Goal: Information Seeking & Learning: Learn about a topic

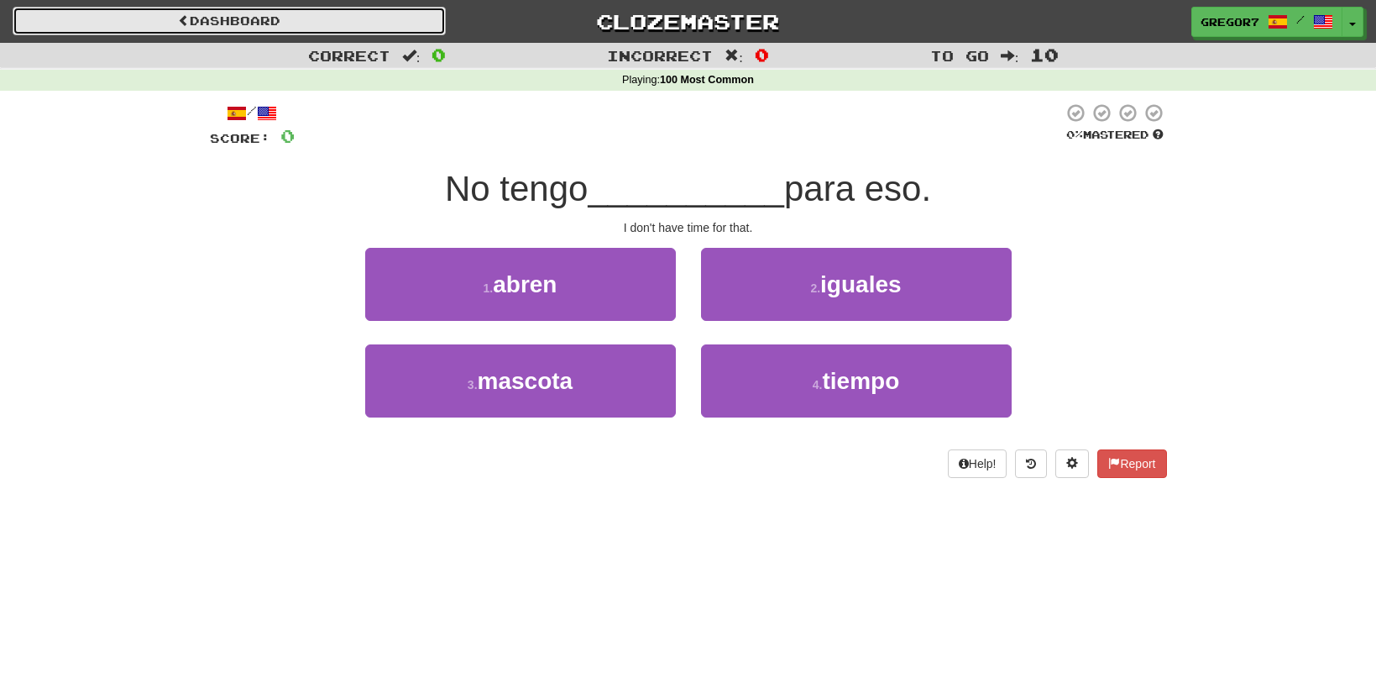
click at [85, 8] on link "Dashboard" at bounding box center [229, 21] width 433 height 29
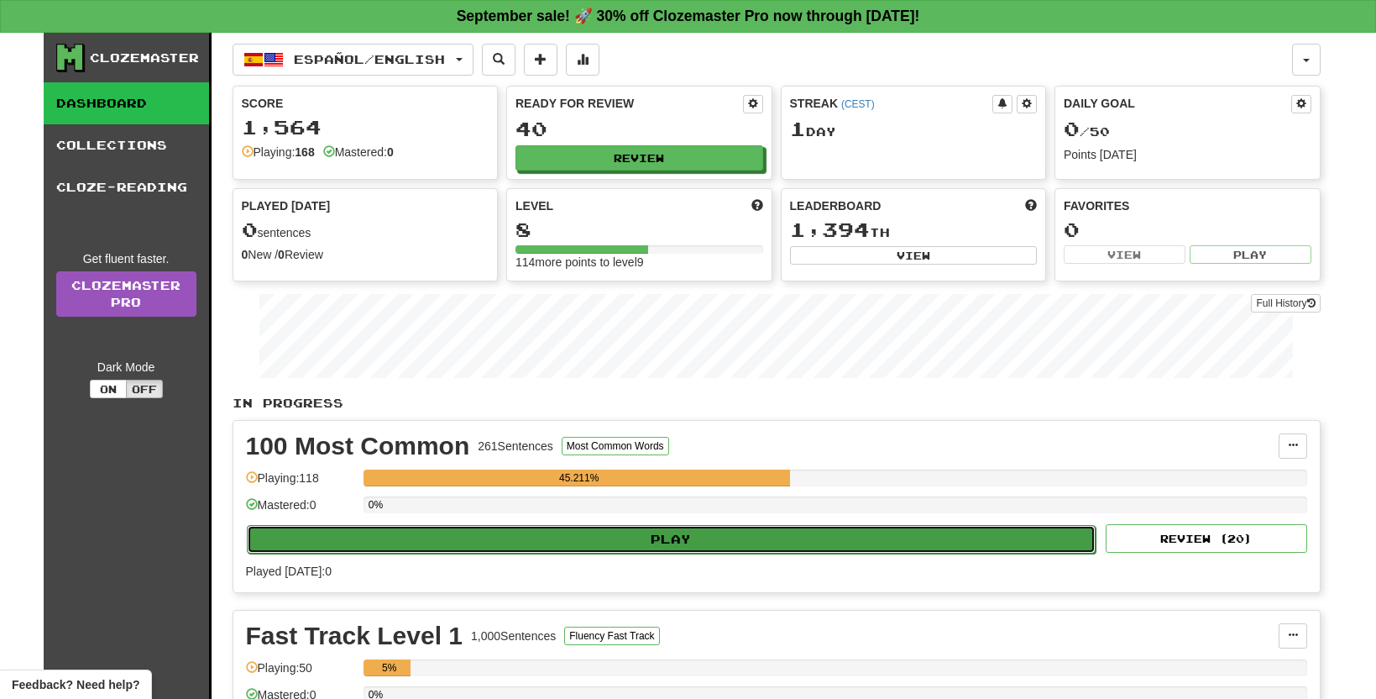
click at [661, 537] on button "Play" at bounding box center [672, 539] width 850 height 29
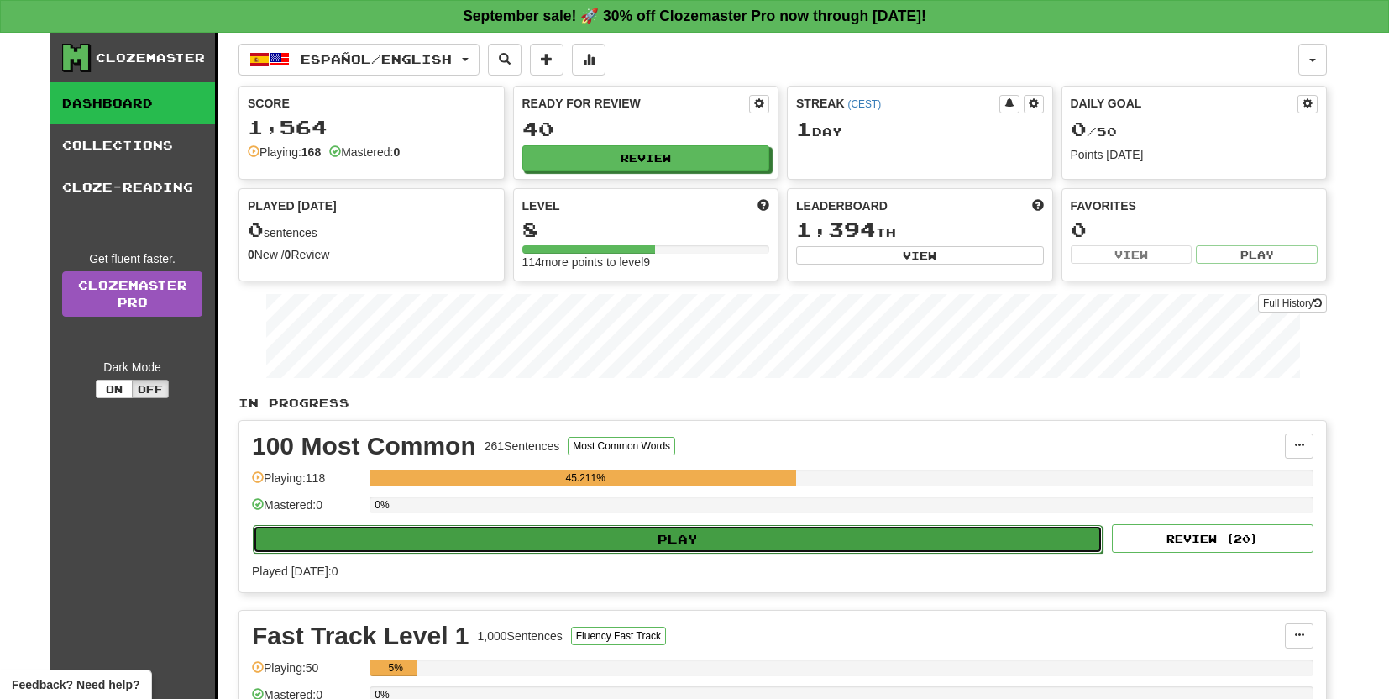
select select "**"
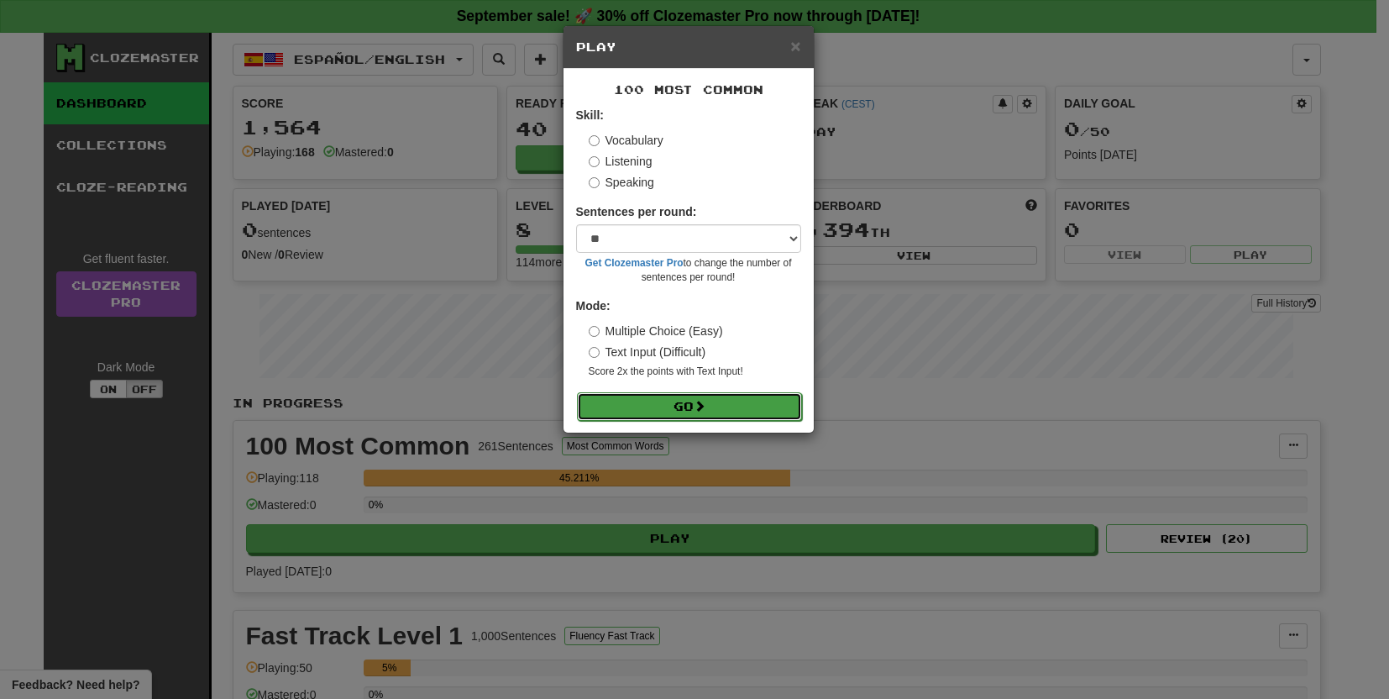
click at [756, 401] on button "Go" at bounding box center [689, 406] width 225 height 29
click at [623, 395] on button "Go" at bounding box center [689, 406] width 225 height 29
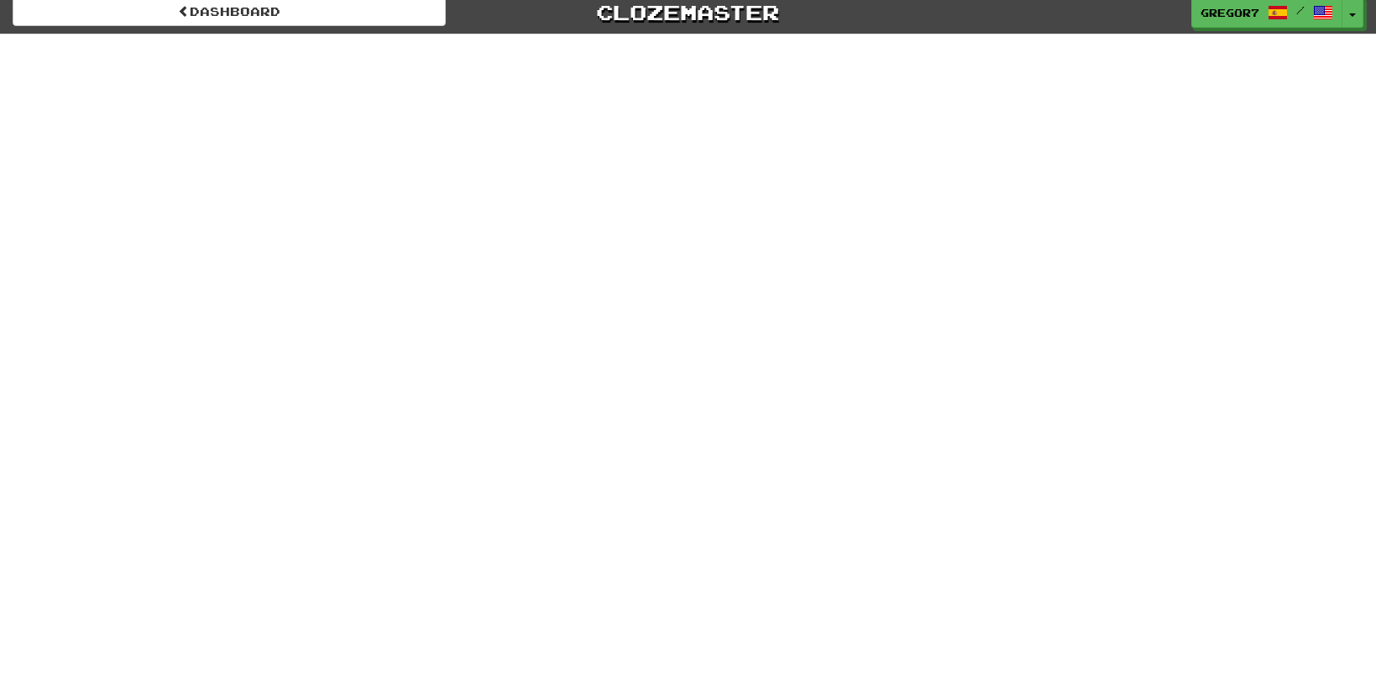
scroll to position [9, 0]
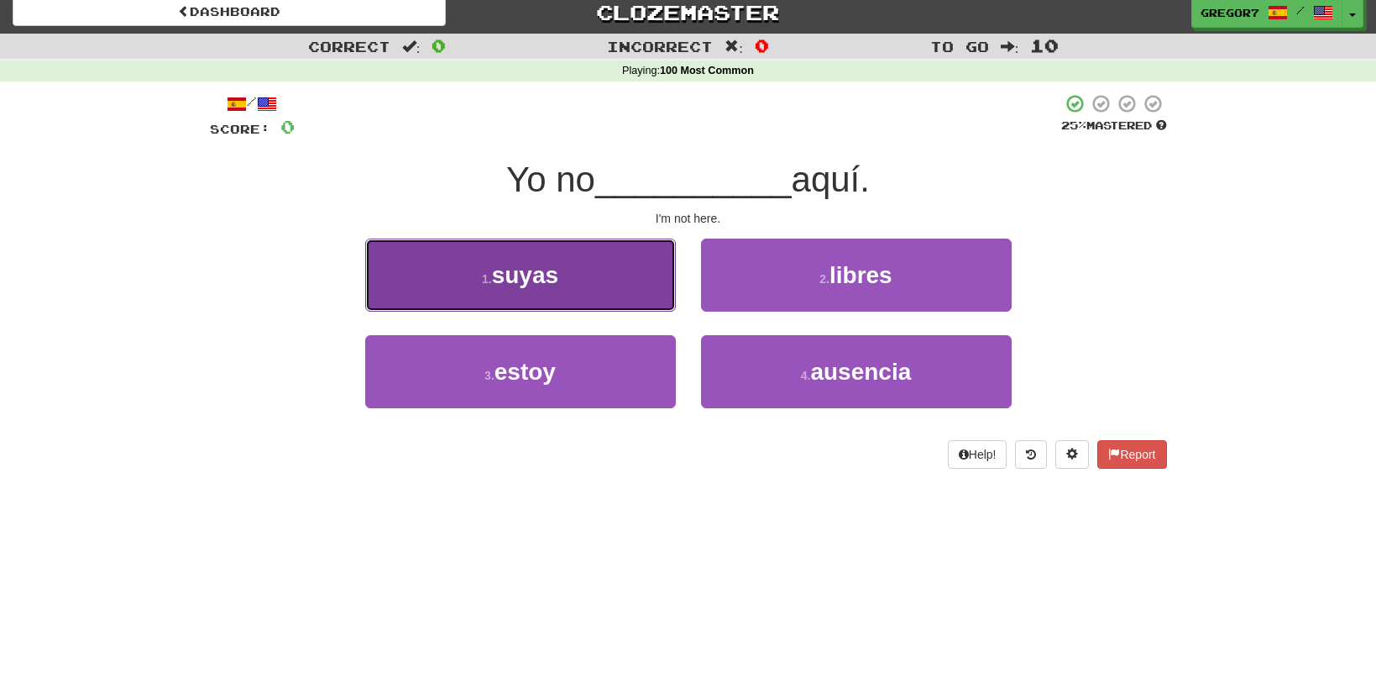
click at [659, 268] on button "1 . suyas" at bounding box center [520, 274] width 311 height 73
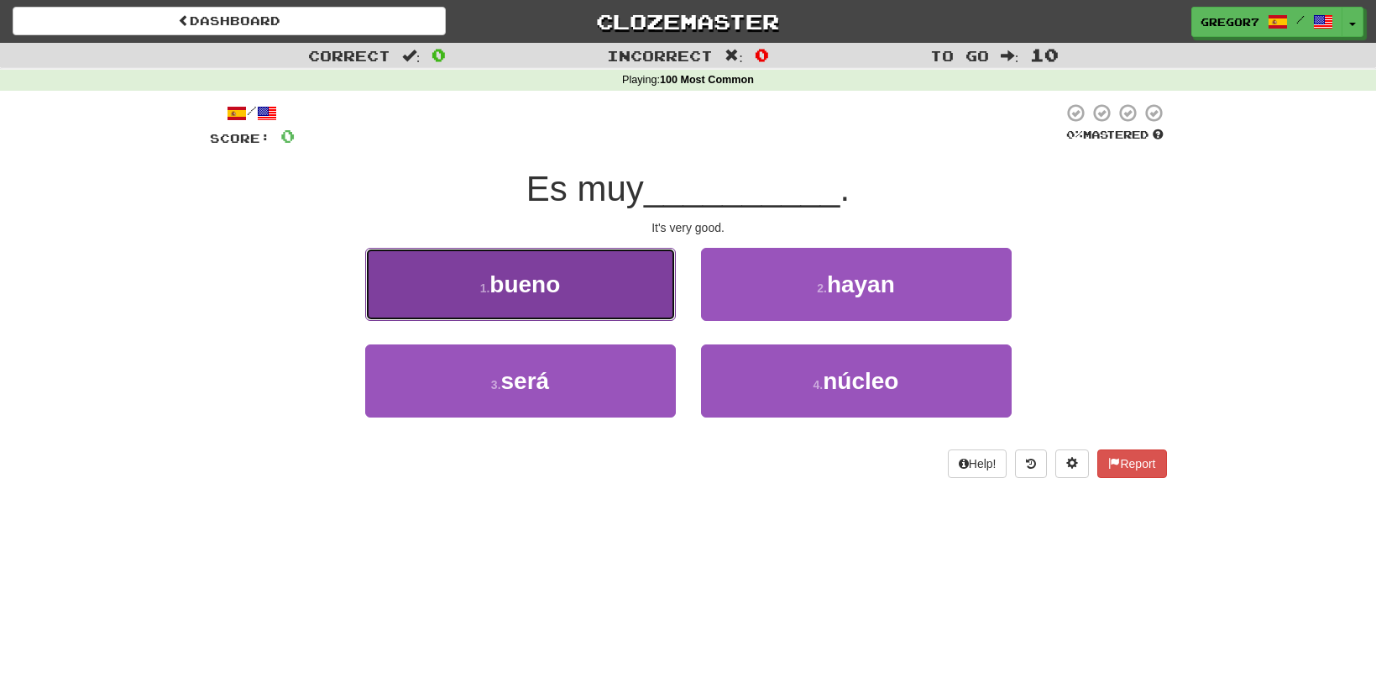
click at [606, 296] on button "1 . bueno" at bounding box center [520, 284] width 311 height 73
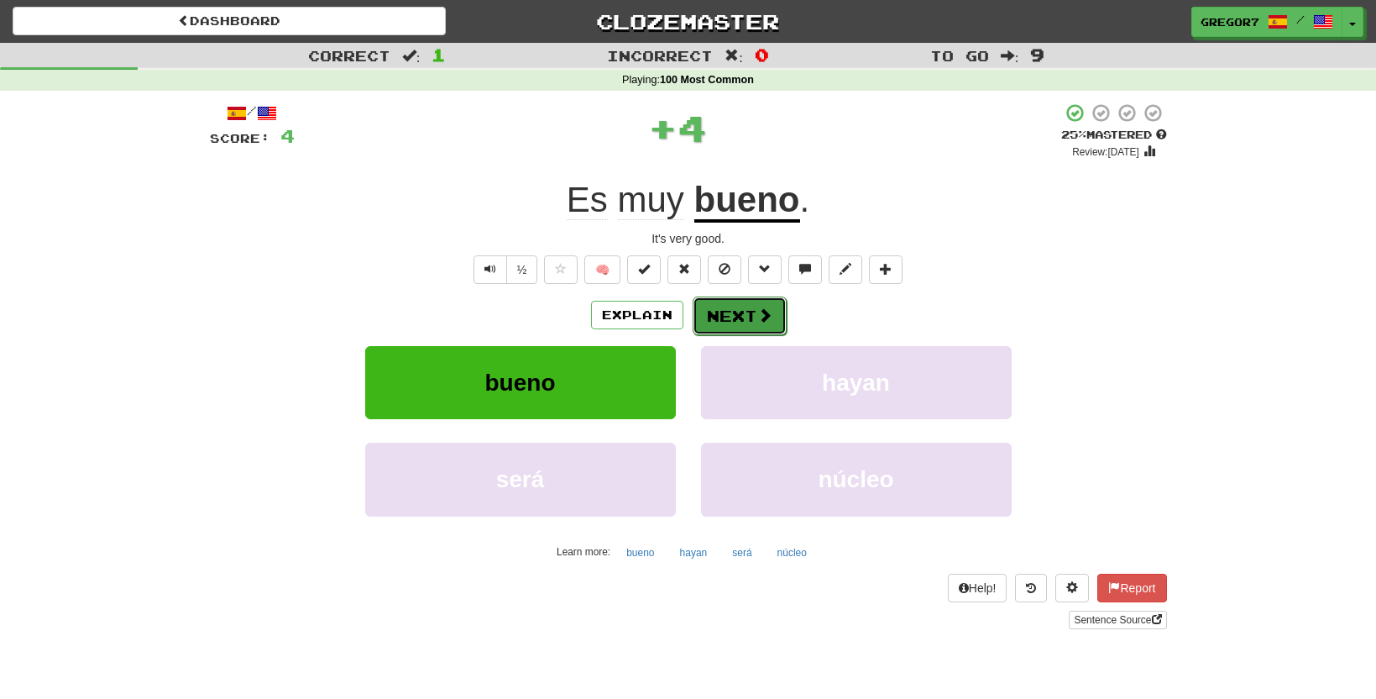
click at [762, 308] on span at bounding box center [764, 314] width 15 height 15
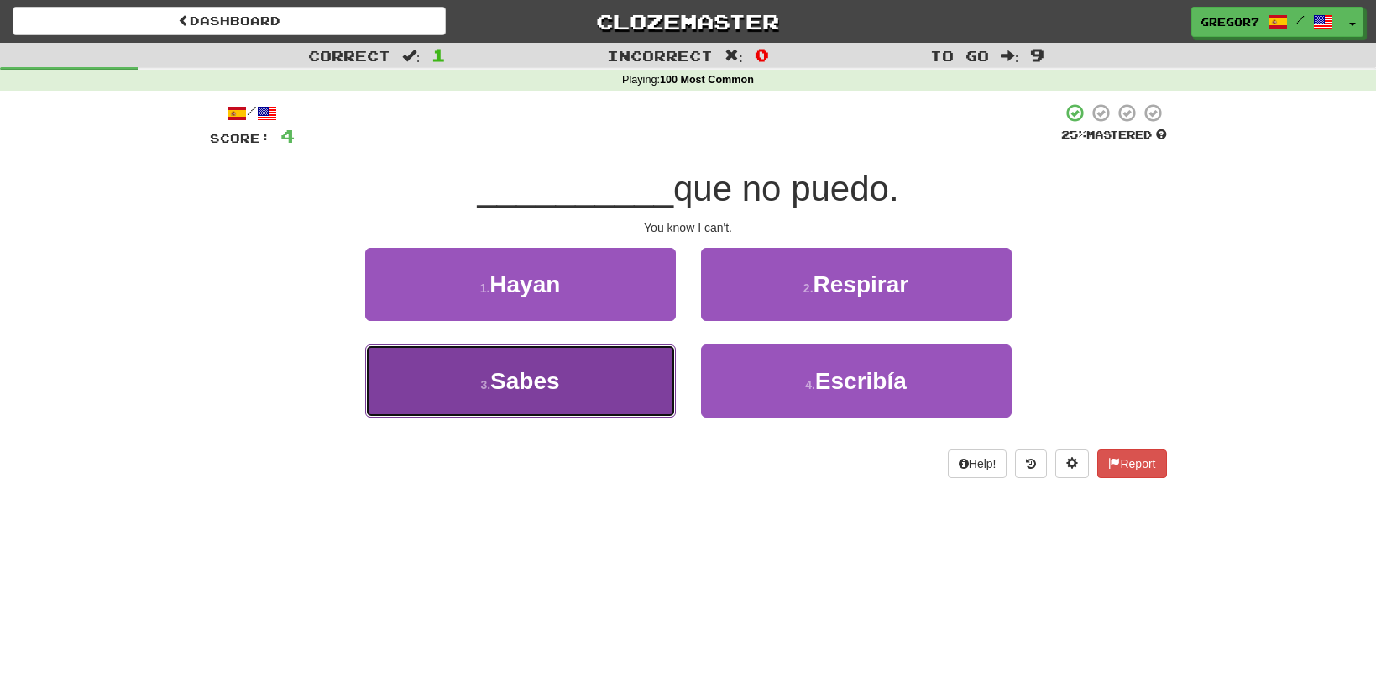
click at [656, 351] on button "3 . Sabes" at bounding box center [520, 380] width 311 height 73
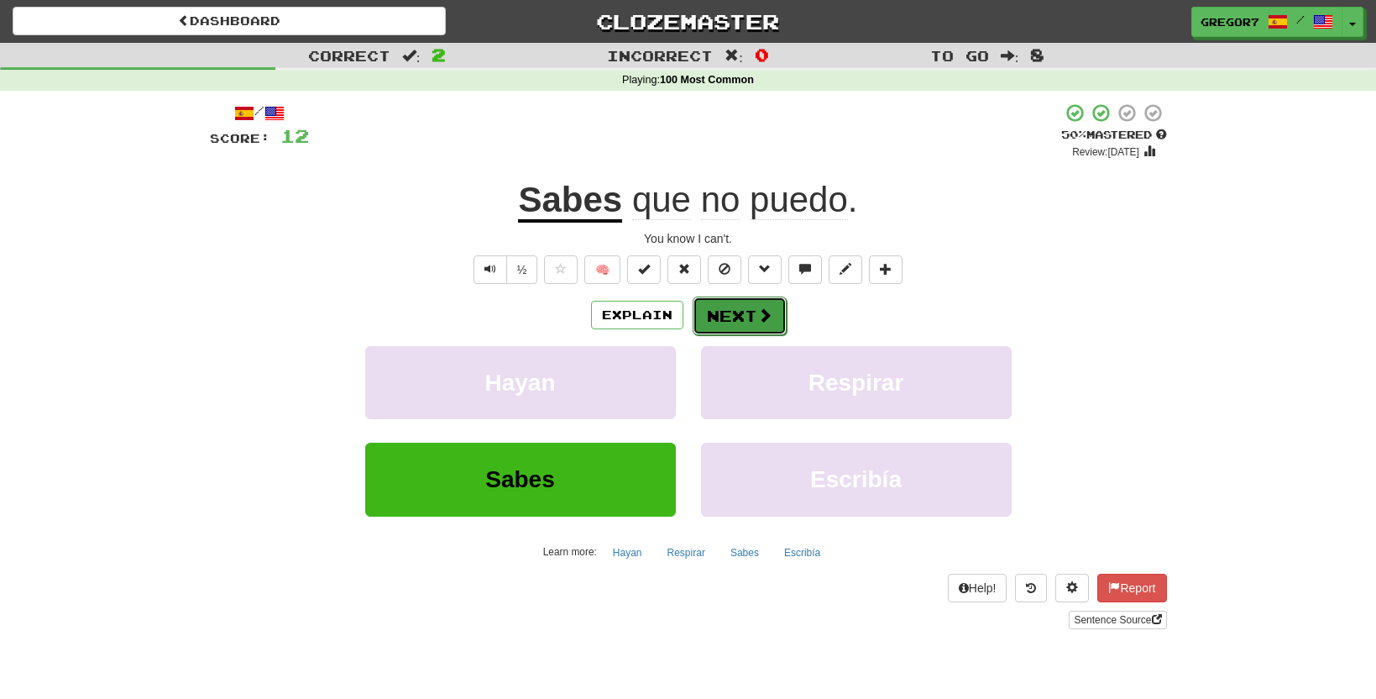
click at [704, 314] on button "Next" at bounding box center [740, 315] width 94 height 39
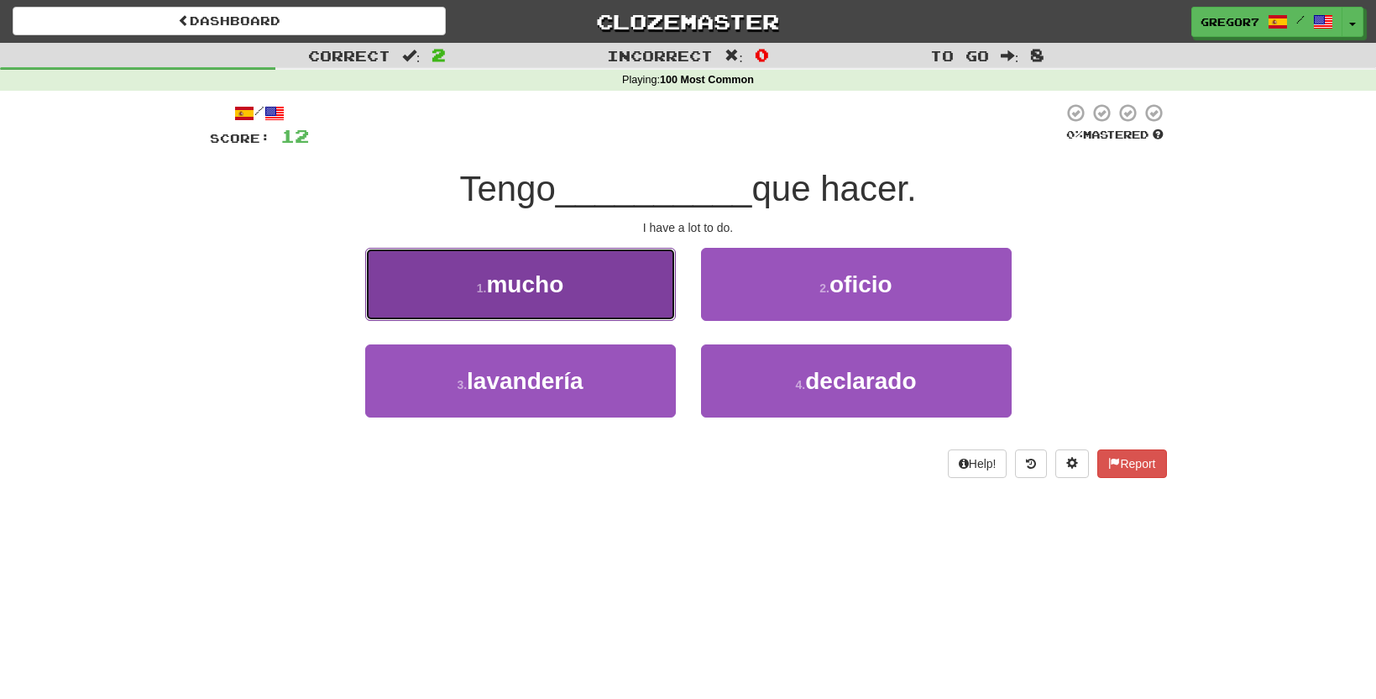
click at [631, 319] on button "1 . mucho" at bounding box center [520, 284] width 311 height 73
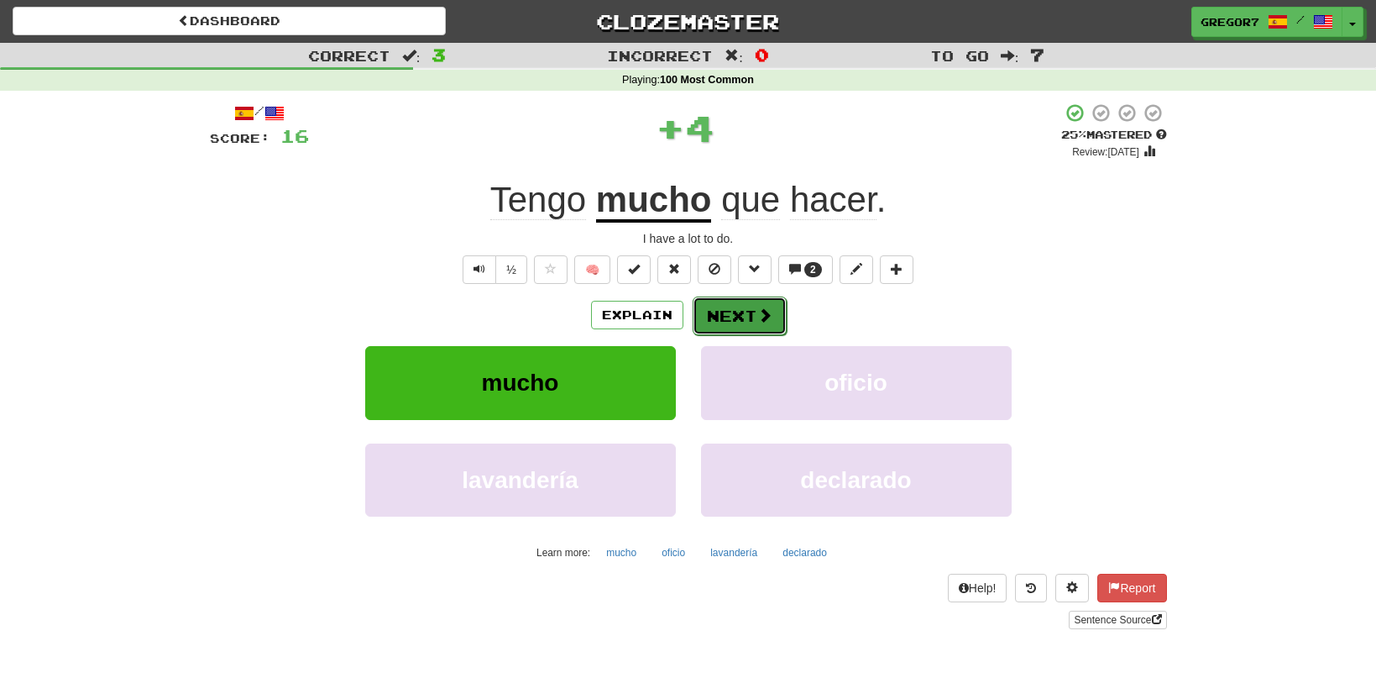
click at [731, 317] on button "Next" at bounding box center [740, 315] width 94 height 39
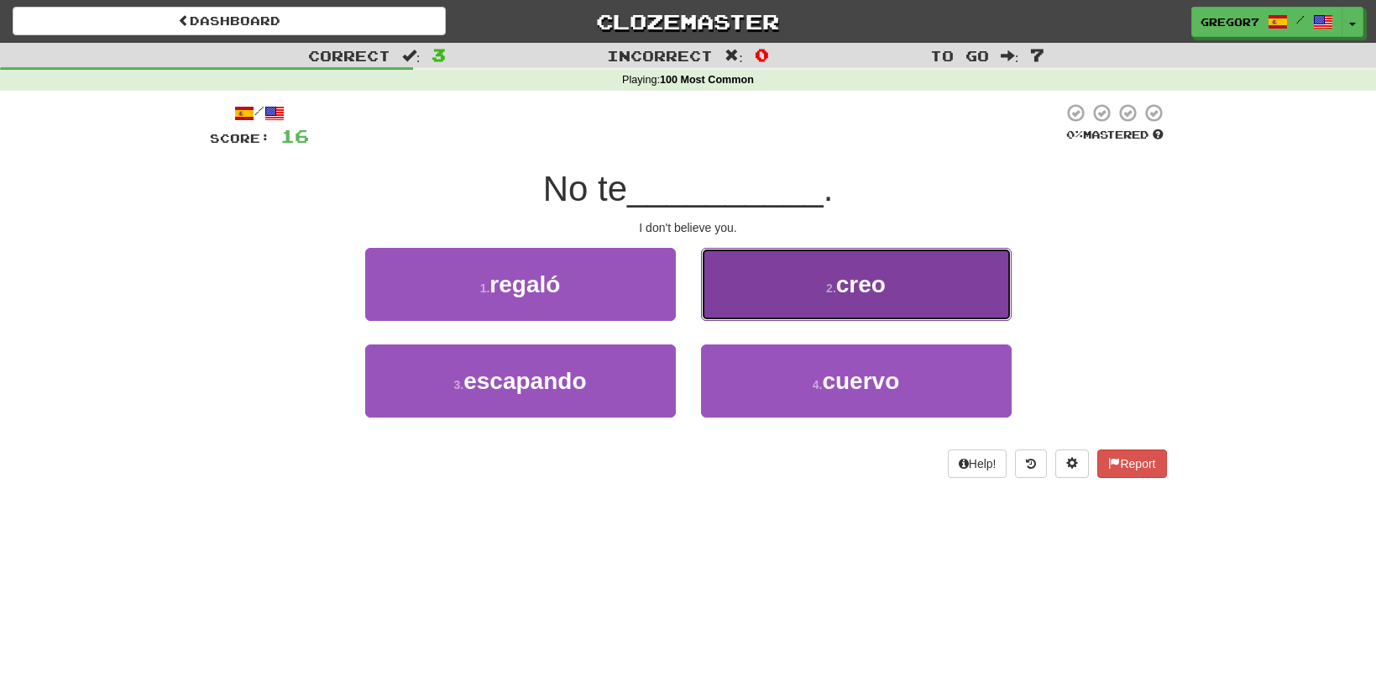
click at [813, 272] on button "2 . creo" at bounding box center [856, 284] width 311 height 73
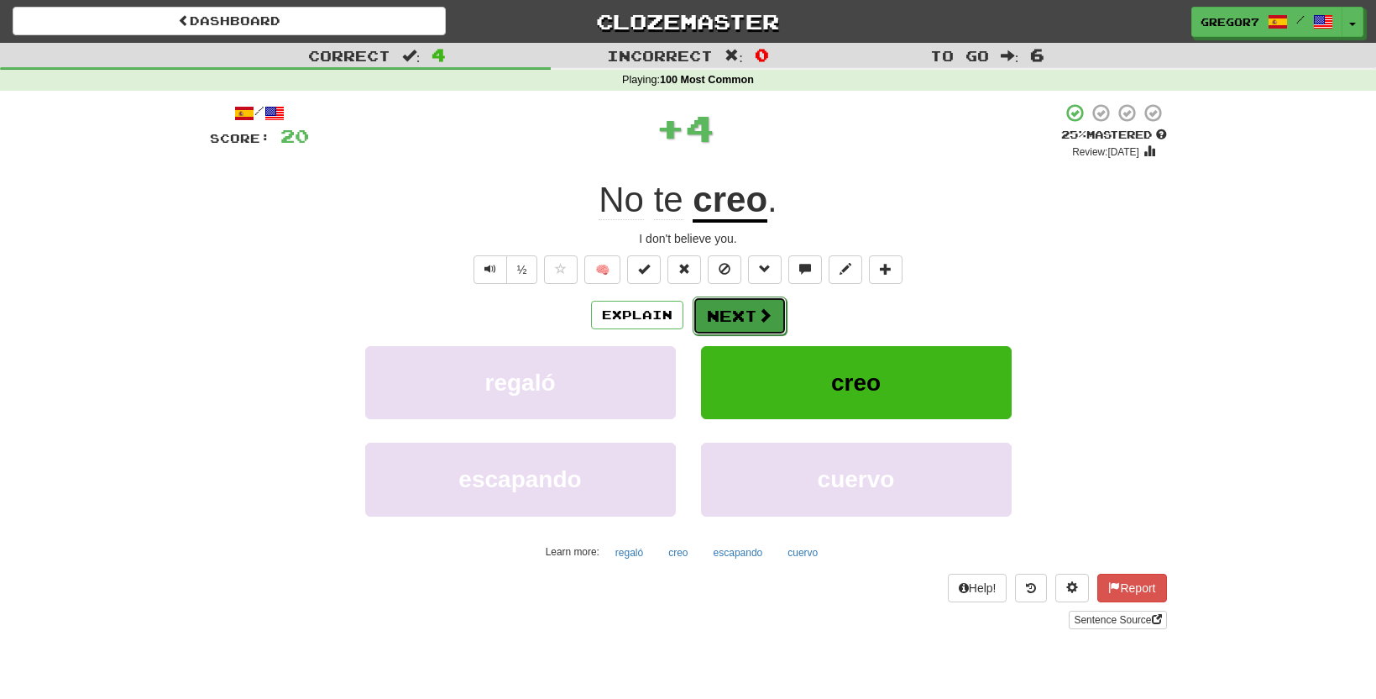
click at [765, 307] on span at bounding box center [764, 314] width 15 height 15
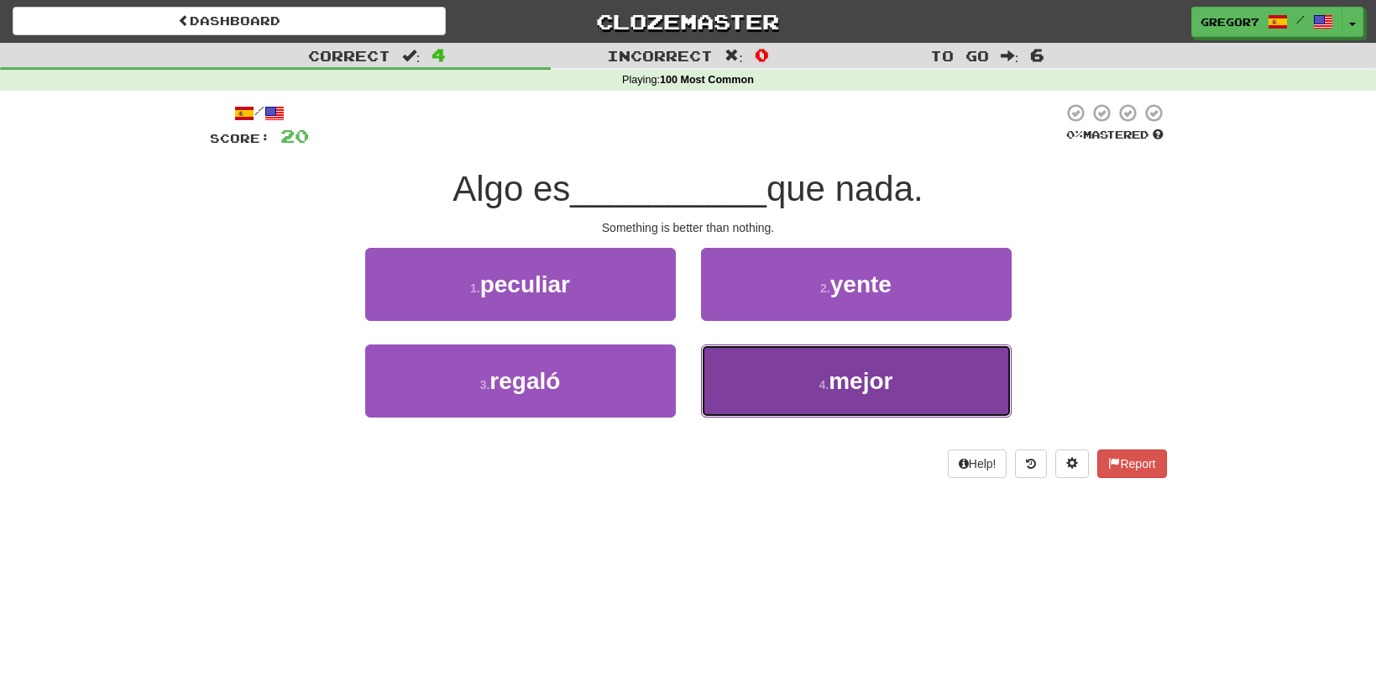
click at [782, 376] on button "4 . mejor" at bounding box center [856, 380] width 311 height 73
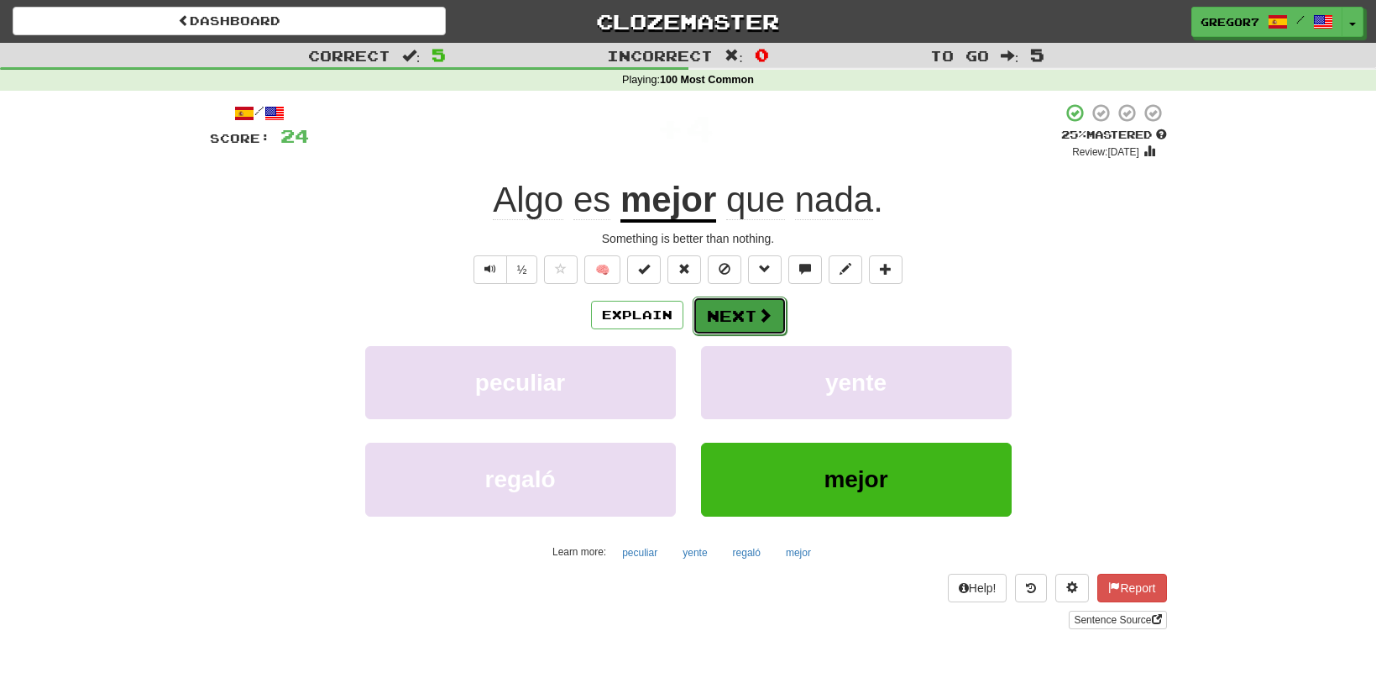
click at [742, 326] on button "Next" at bounding box center [740, 315] width 94 height 39
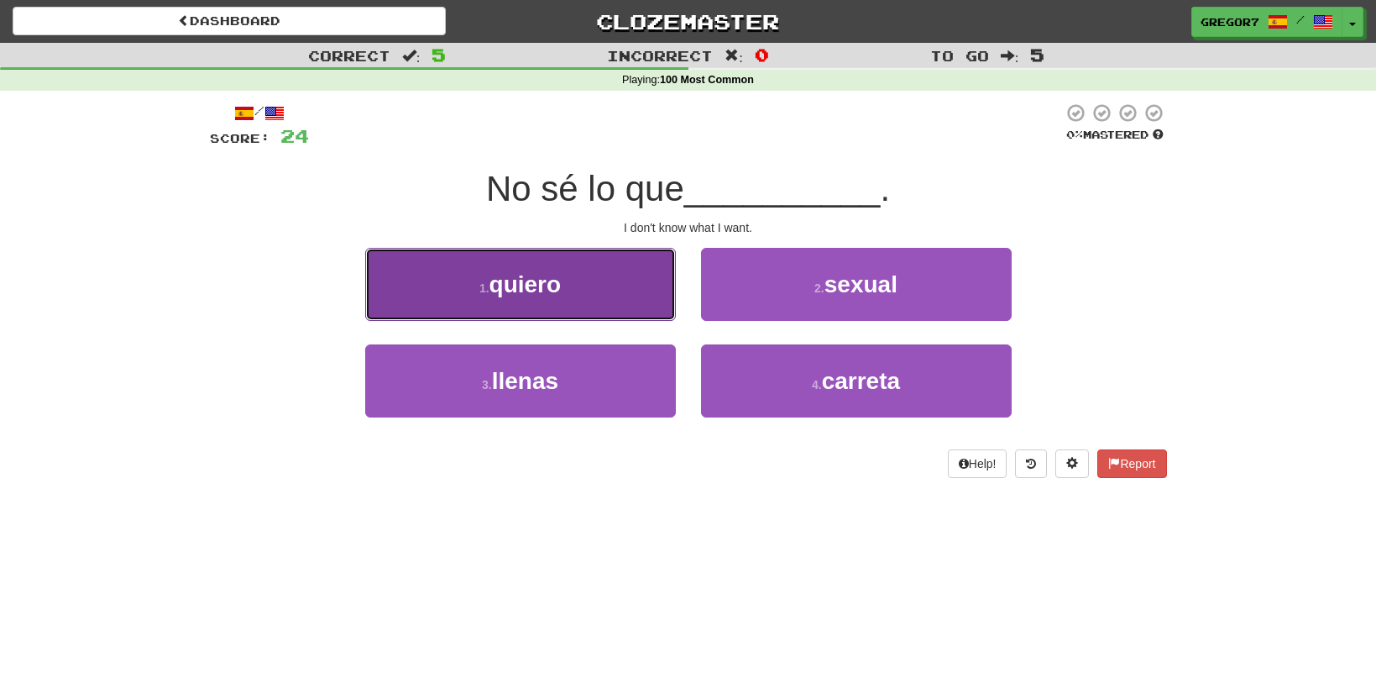
click at [643, 312] on button "1 . quiero" at bounding box center [520, 284] width 311 height 73
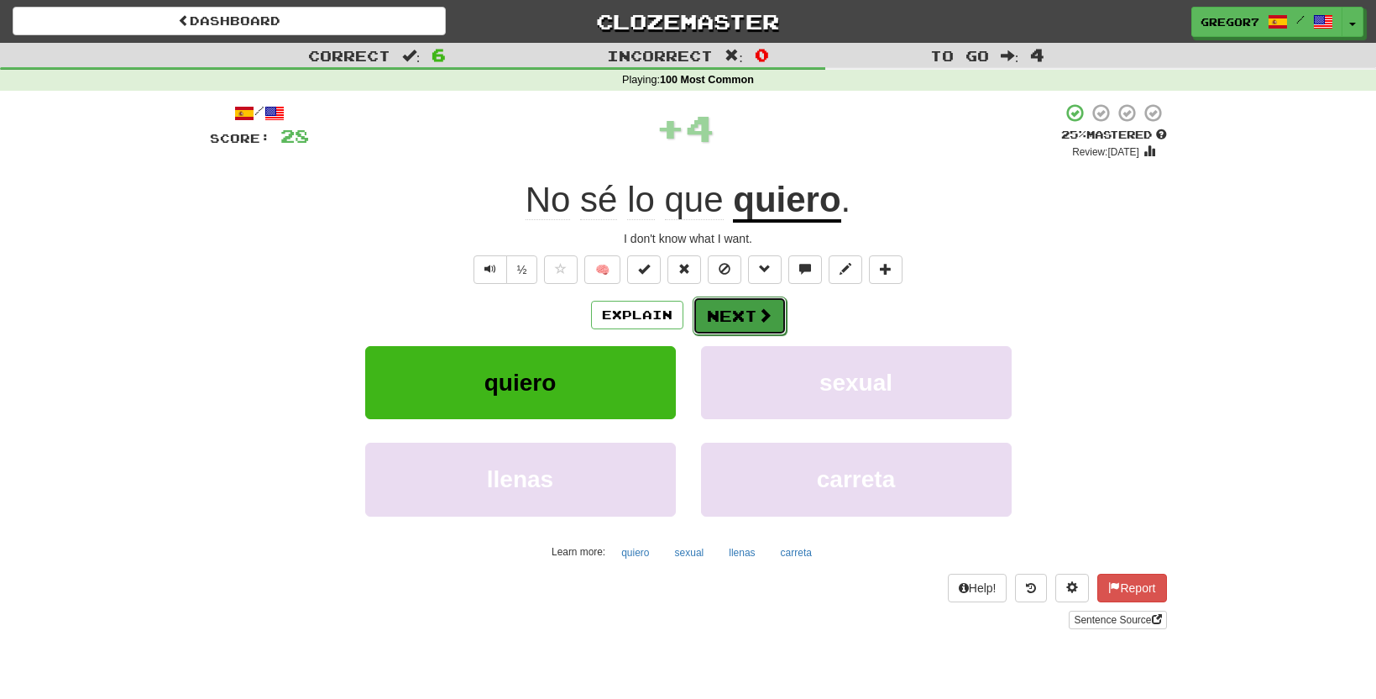
click at [741, 309] on button "Next" at bounding box center [740, 315] width 94 height 39
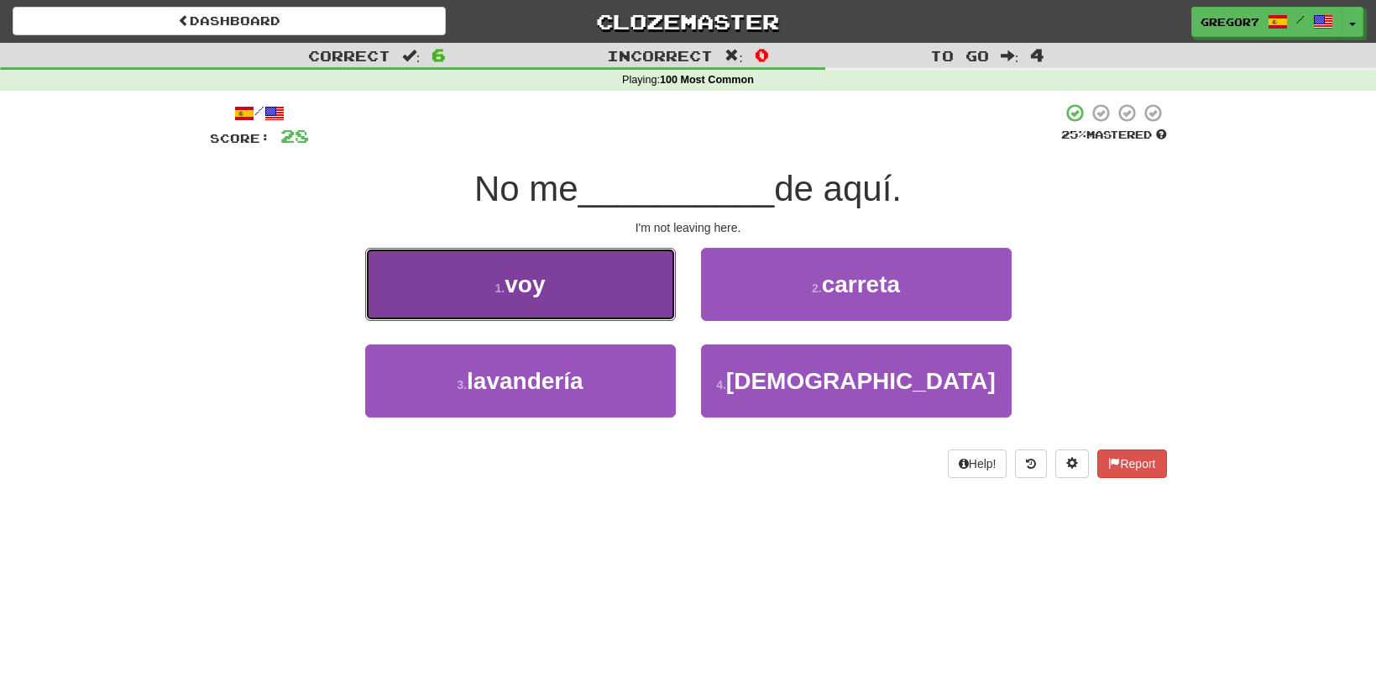
click at [615, 305] on button "1 . voy" at bounding box center [520, 284] width 311 height 73
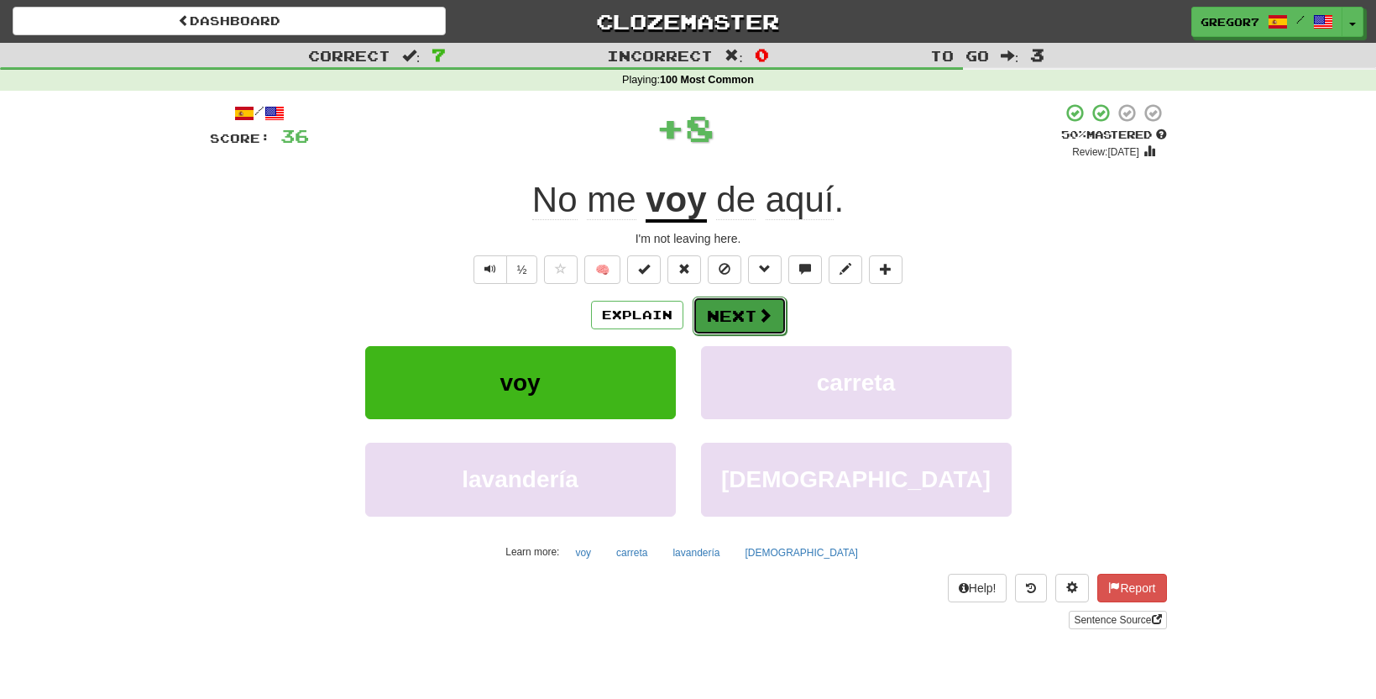
click at [711, 324] on button "Next" at bounding box center [740, 315] width 94 height 39
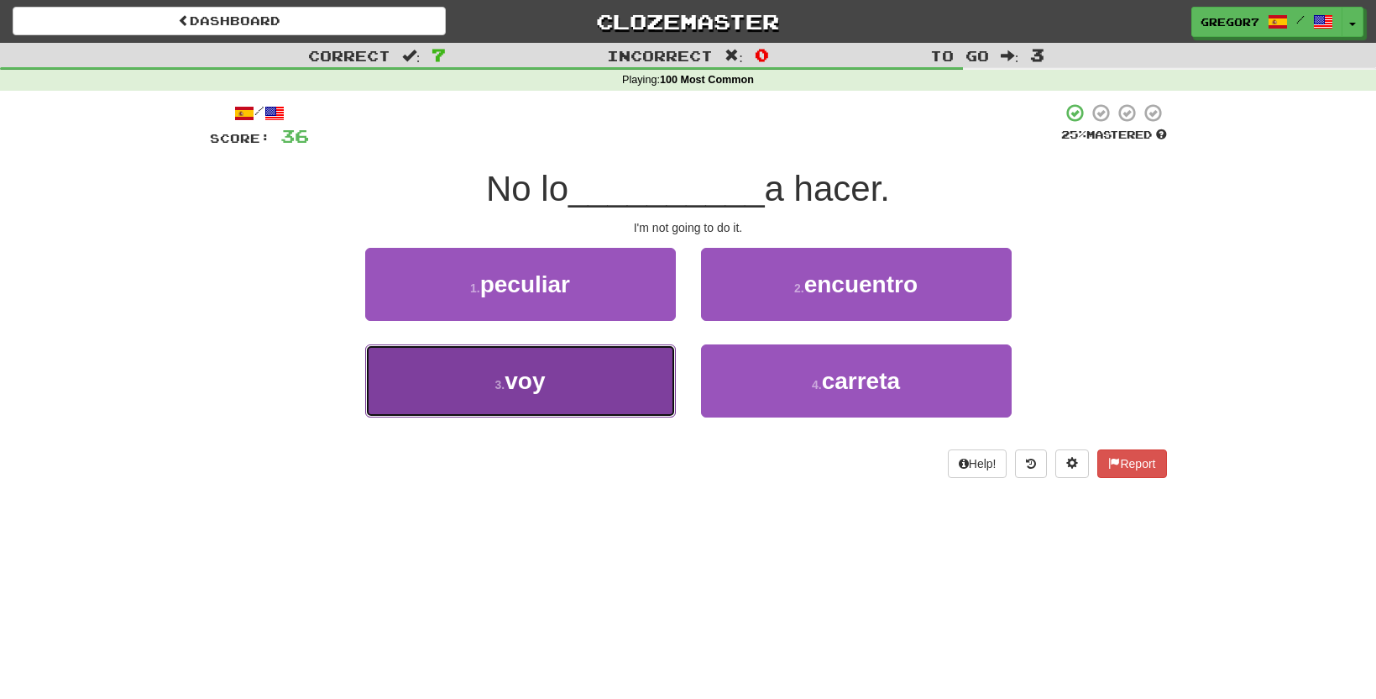
click at [548, 358] on button "3 . voy" at bounding box center [520, 380] width 311 height 73
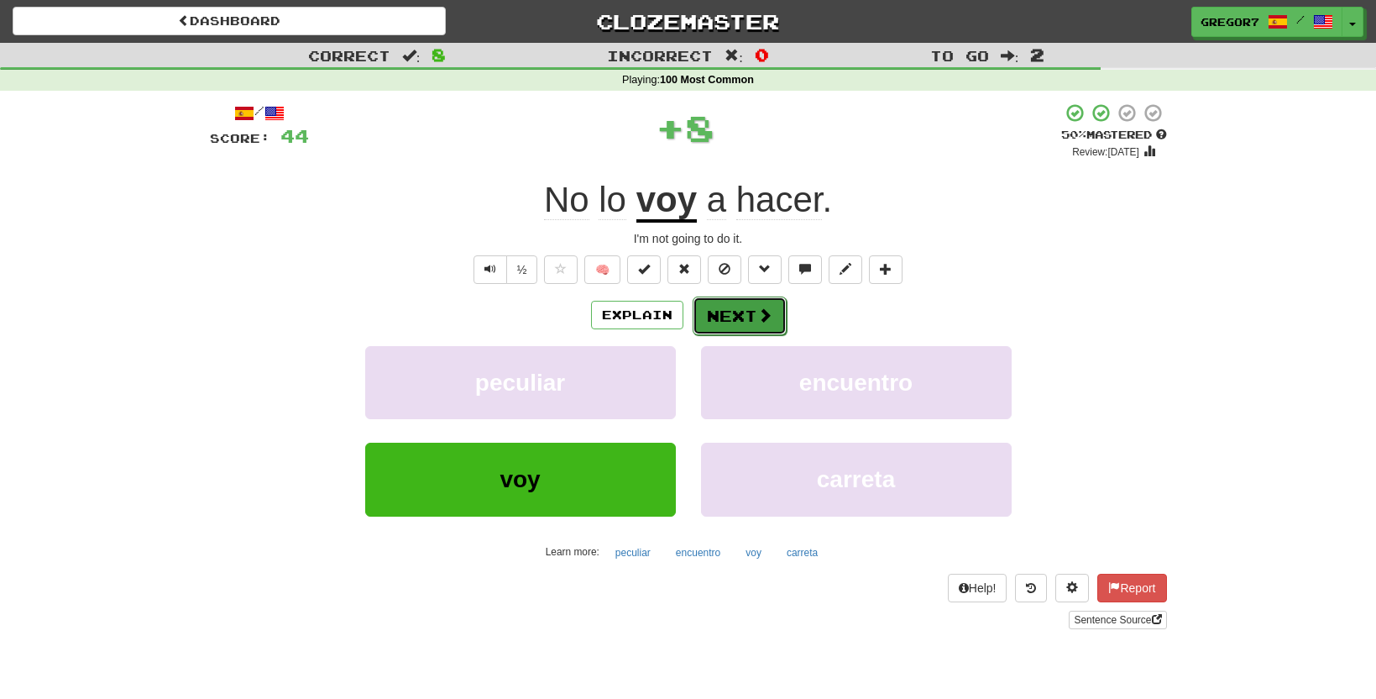
click at [729, 331] on button "Next" at bounding box center [740, 315] width 94 height 39
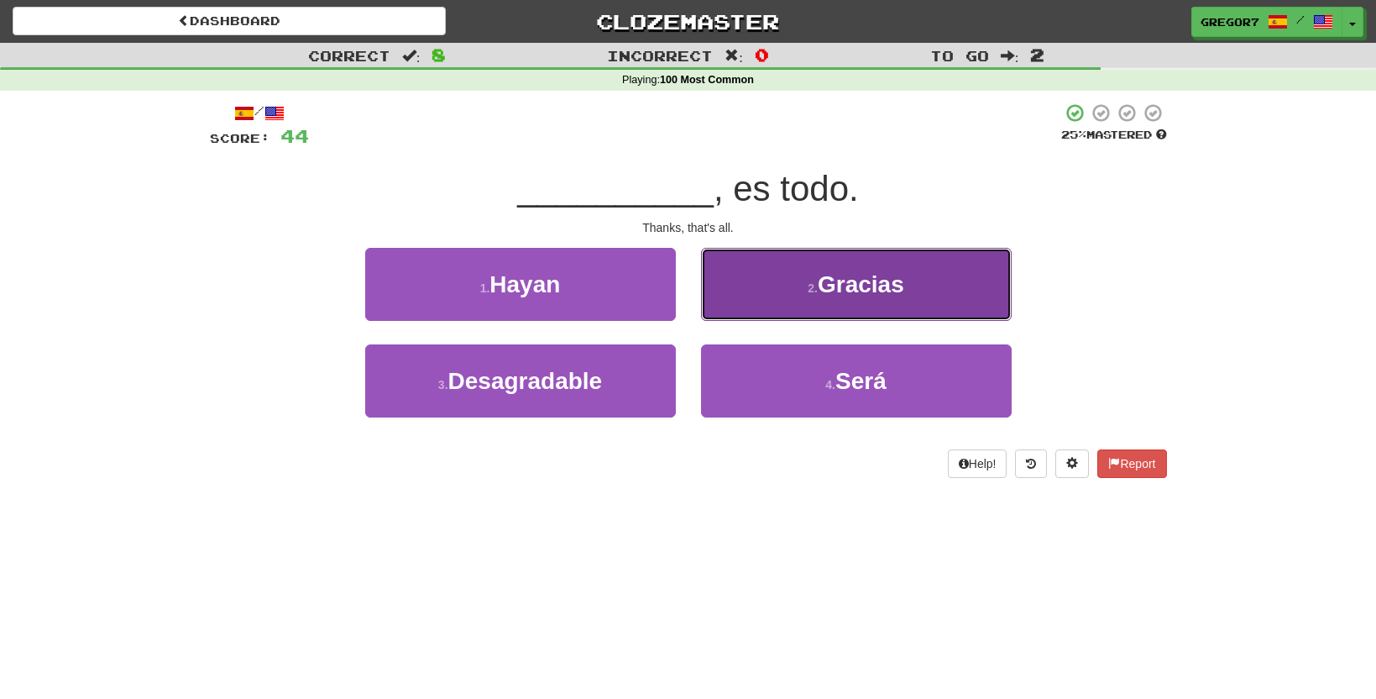
click at [784, 305] on button "2 . Gracias" at bounding box center [856, 284] width 311 height 73
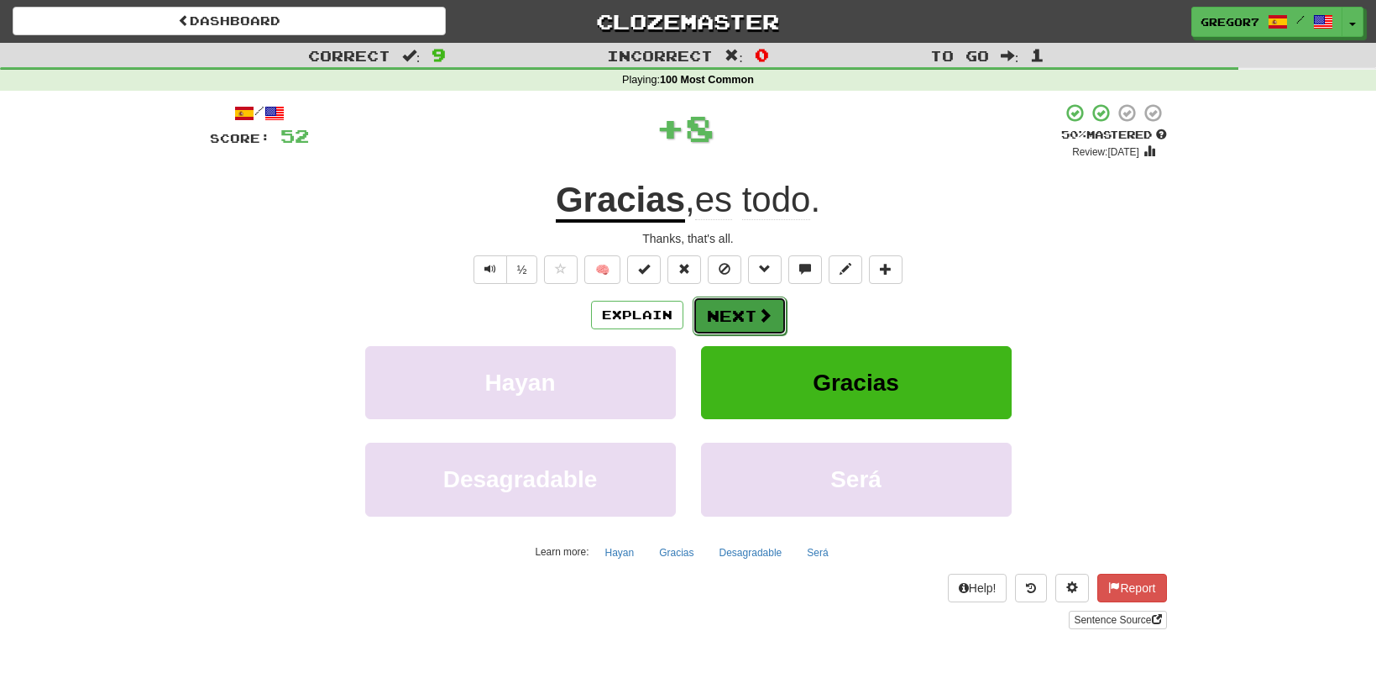
click at [761, 332] on button "Next" at bounding box center [740, 315] width 94 height 39
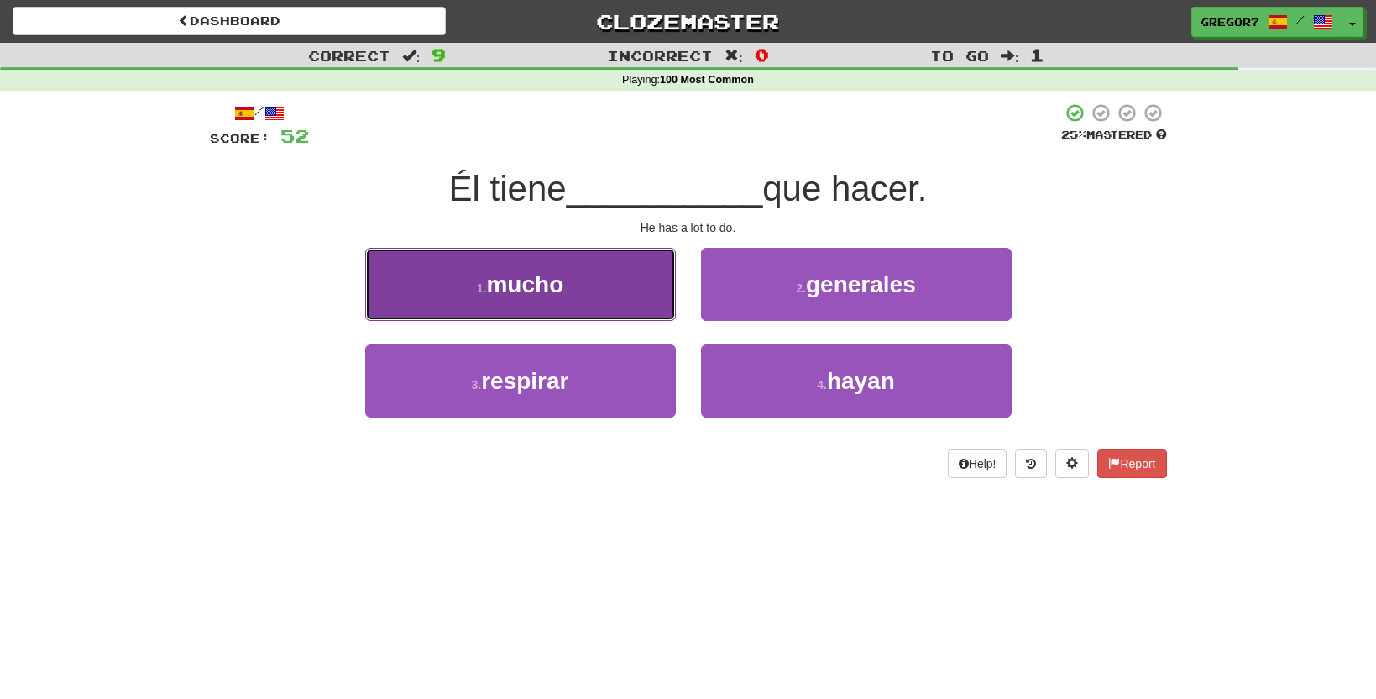
click at [630, 312] on button "1 . mucho" at bounding box center [520, 284] width 311 height 73
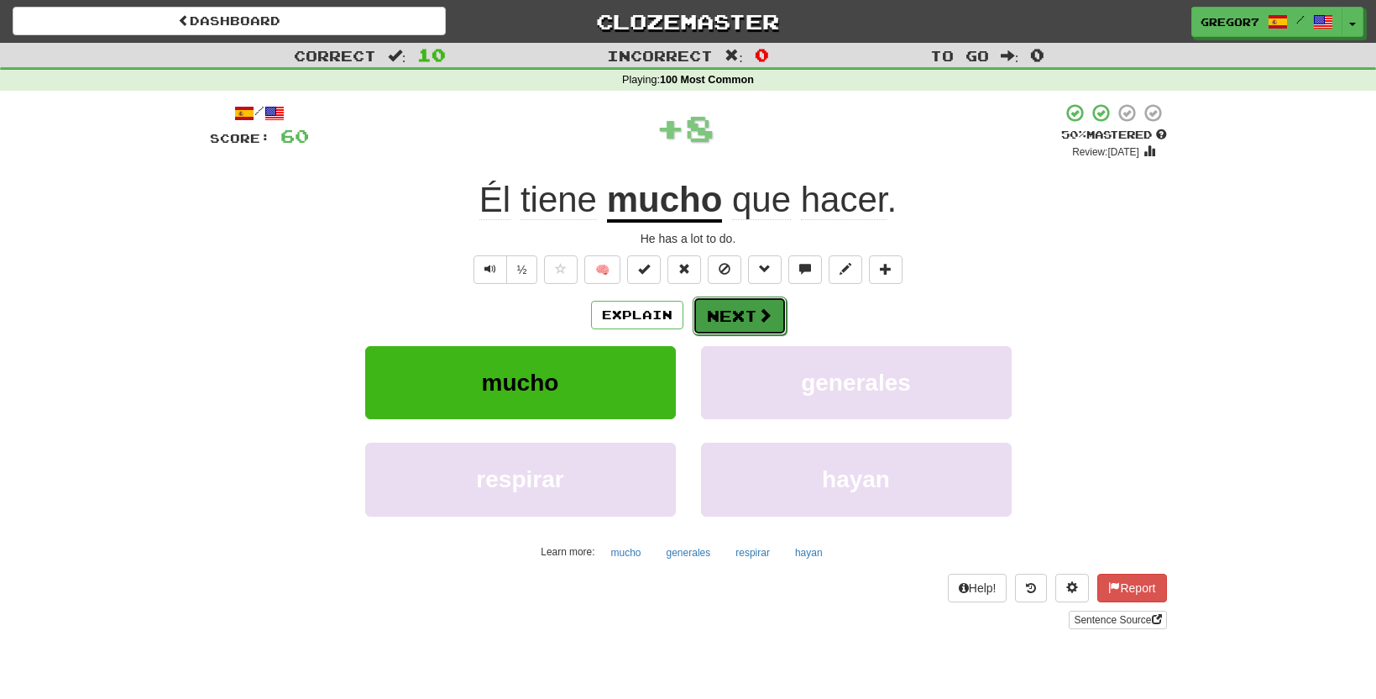
click at [733, 307] on button "Next" at bounding box center [740, 315] width 94 height 39
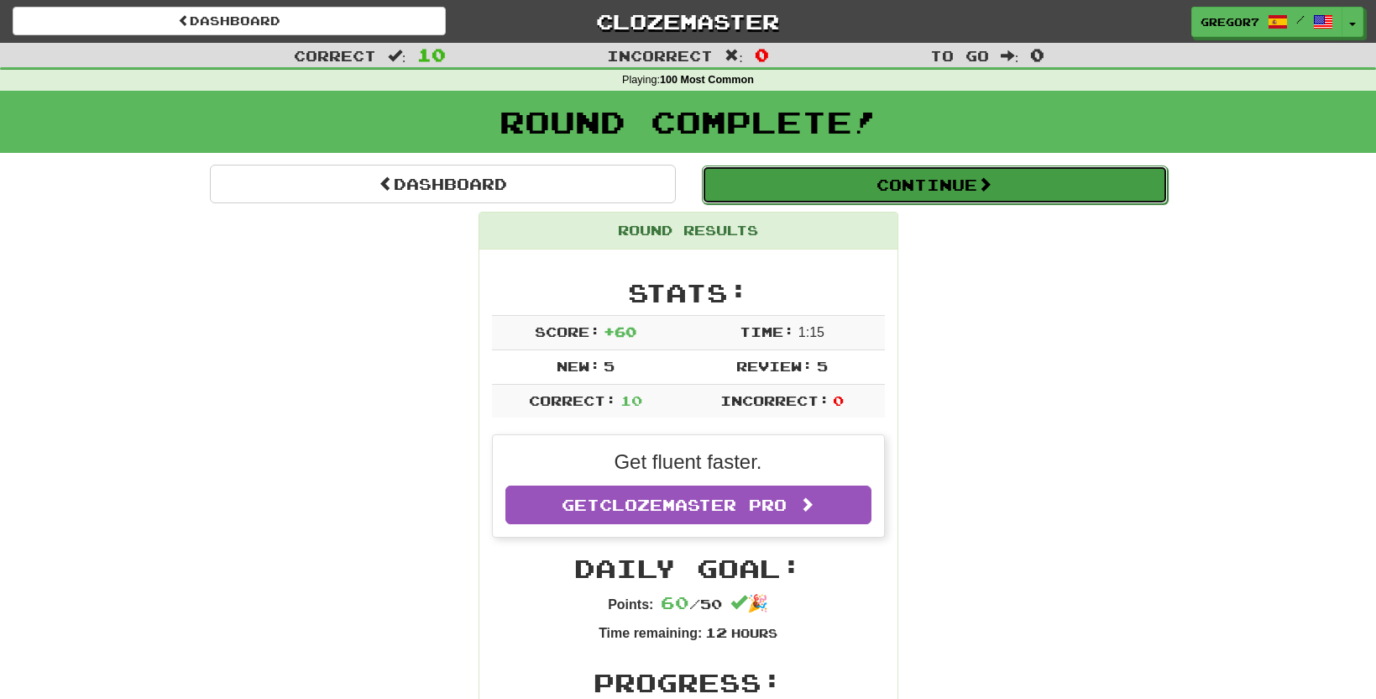
click at [859, 173] on button "Continue" at bounding box center [935, 184] width 466 height 39
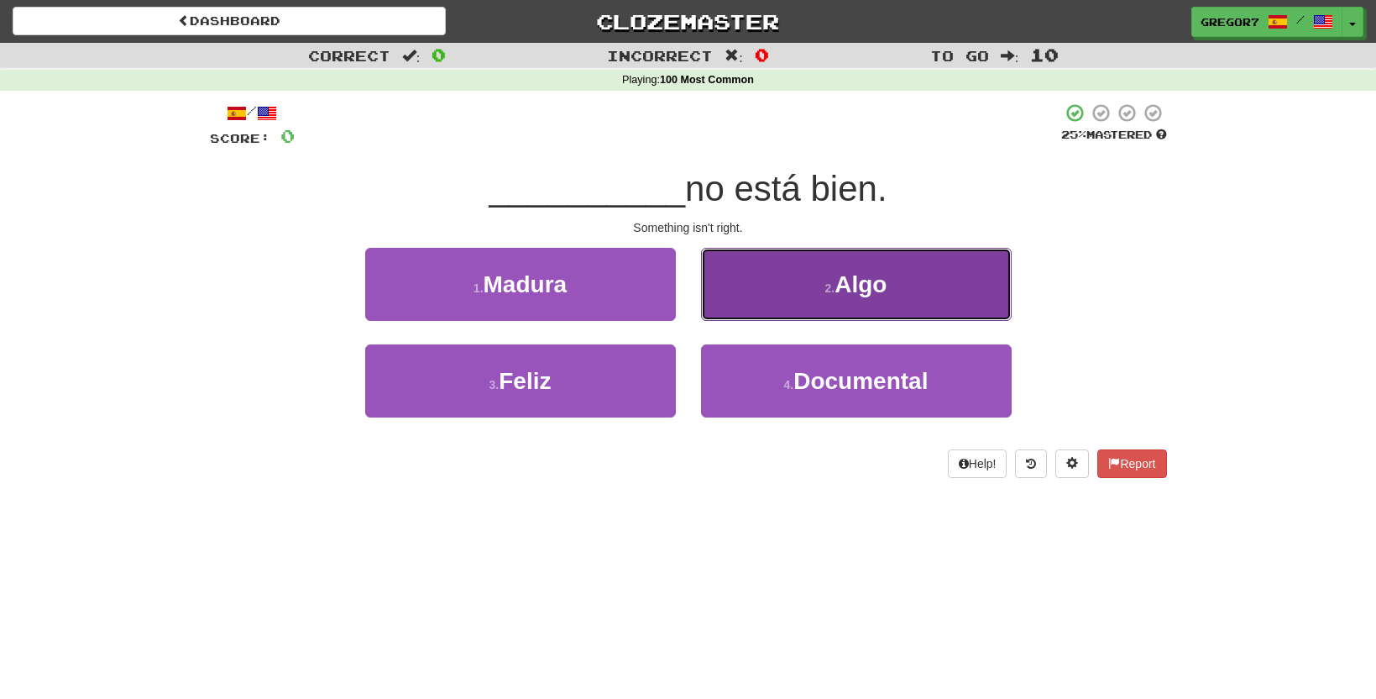
click at [776, 300] on button "2 . Algo" at bounding box center [856, 284] width 311 height 73
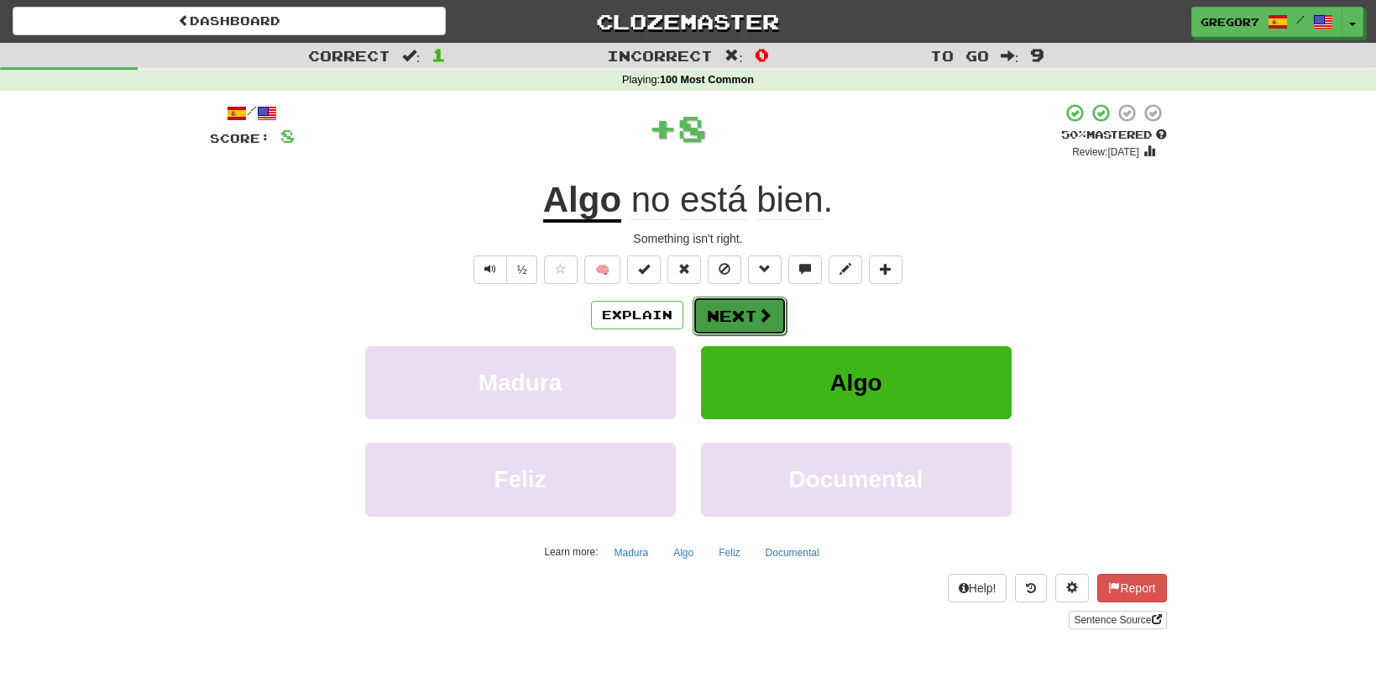
click at [764, 318] on span at bounding box center [764, 314] width 15 height 15
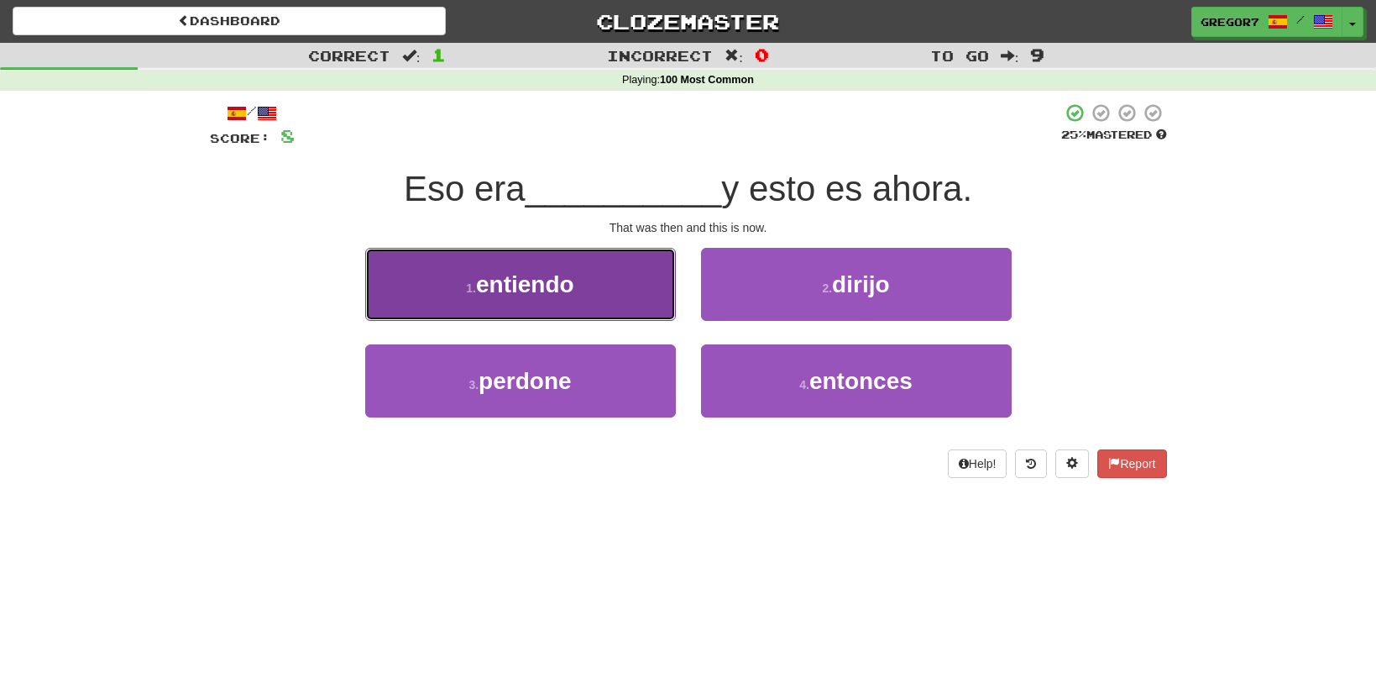
click at [626, 304] on button "1 . entiendo" at bounding box center [520, 284] width 311 height 73
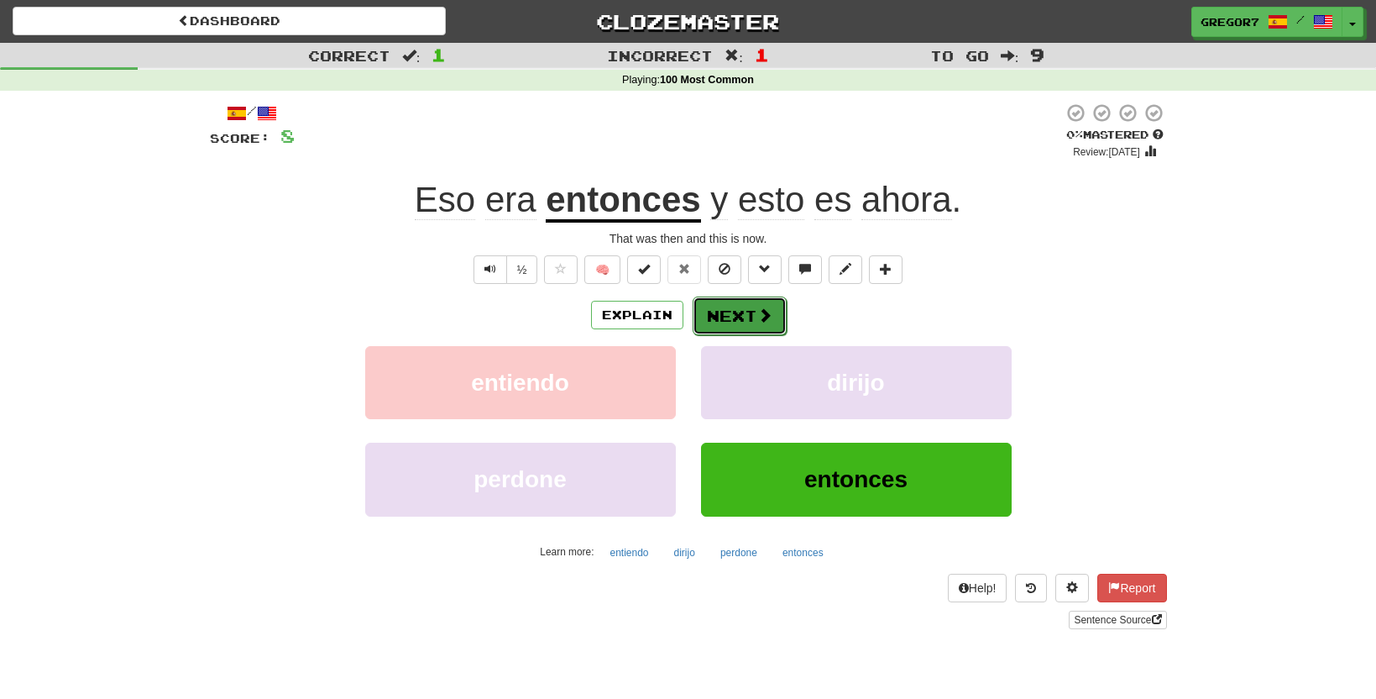
click at [736, 308] on button "Next" at bounding box center [740, 315] width 94 height 39
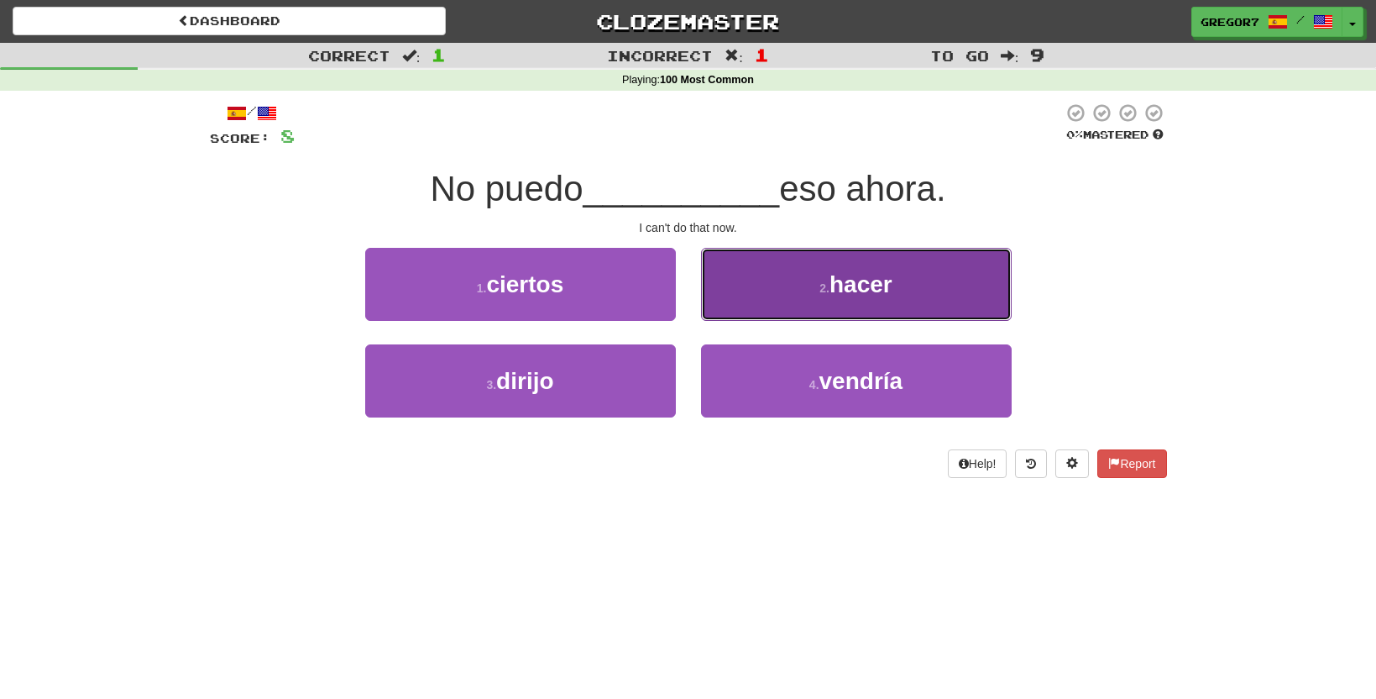
click at [736, 299] on button "2 . hacer" at bounding box center [856, 284] width 311 height 73
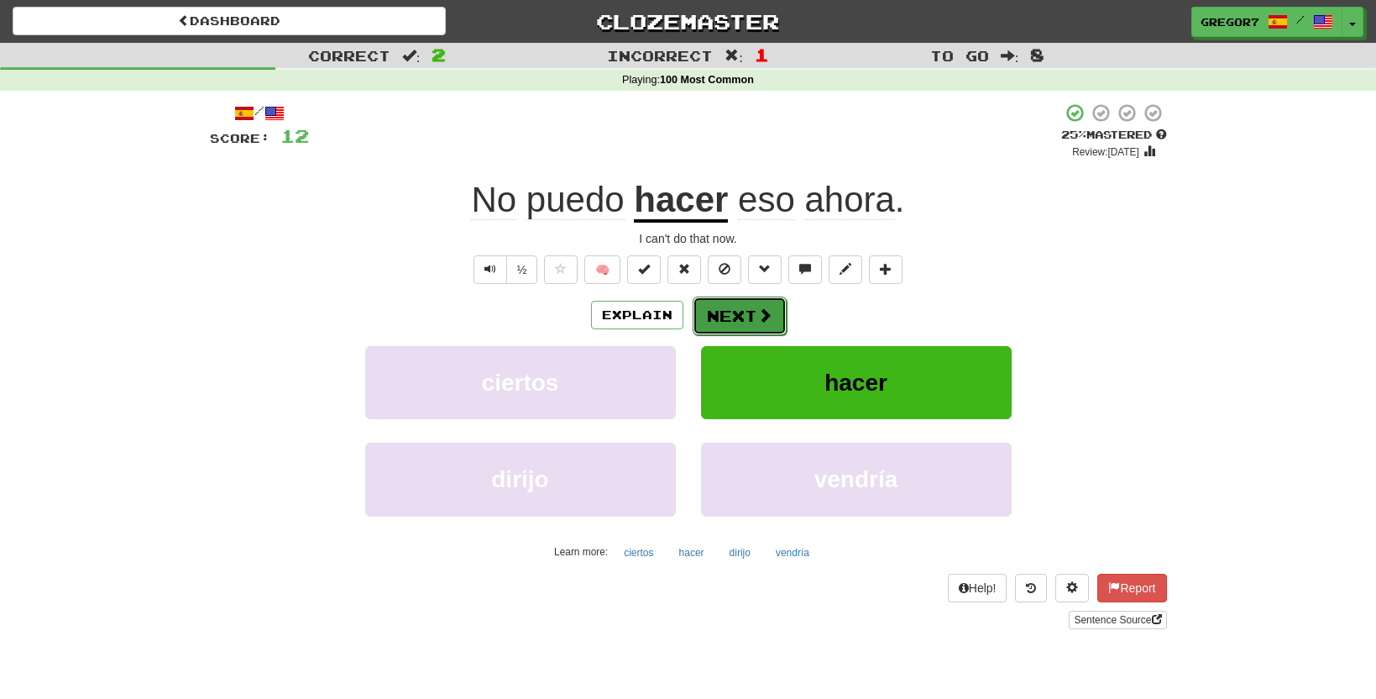
click at [742, 317] on button "Next" at bounding box center [740, 315] width 94 height 39
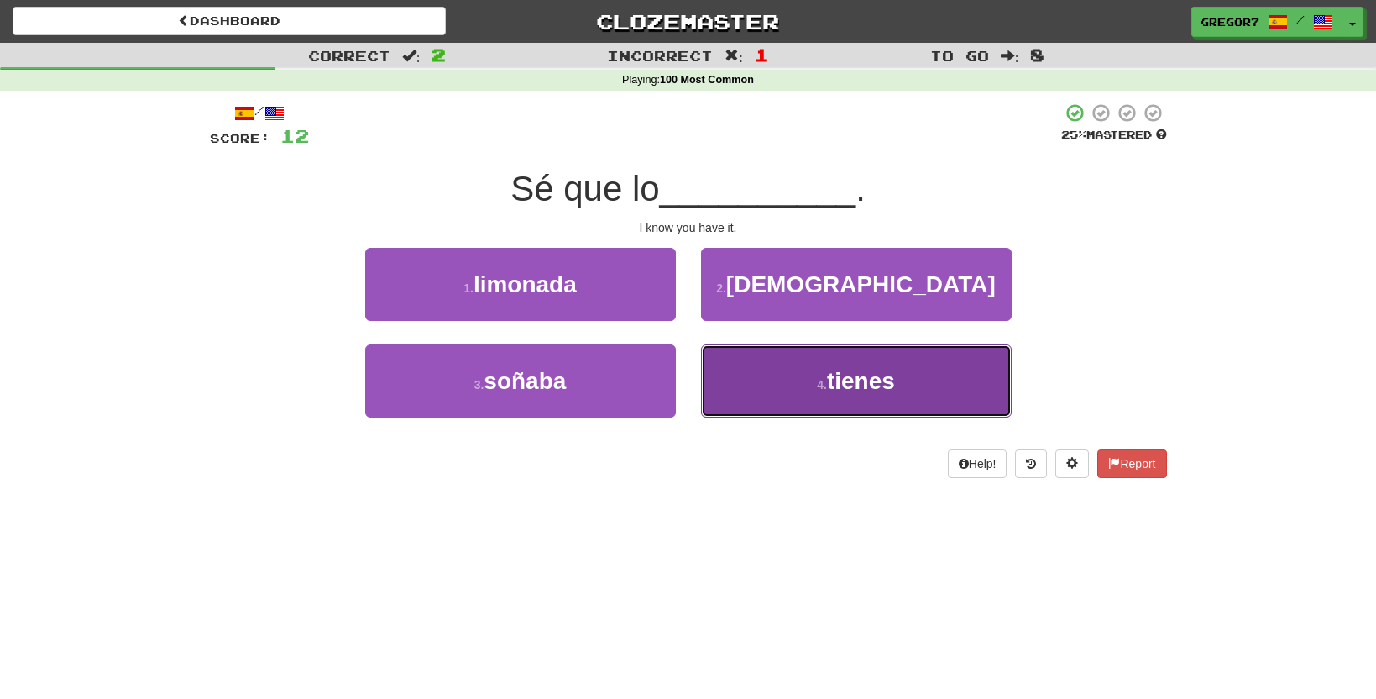
click at [789, 363] on button "4 . tienes" at bounding box center [856, 380] width 311 height 73
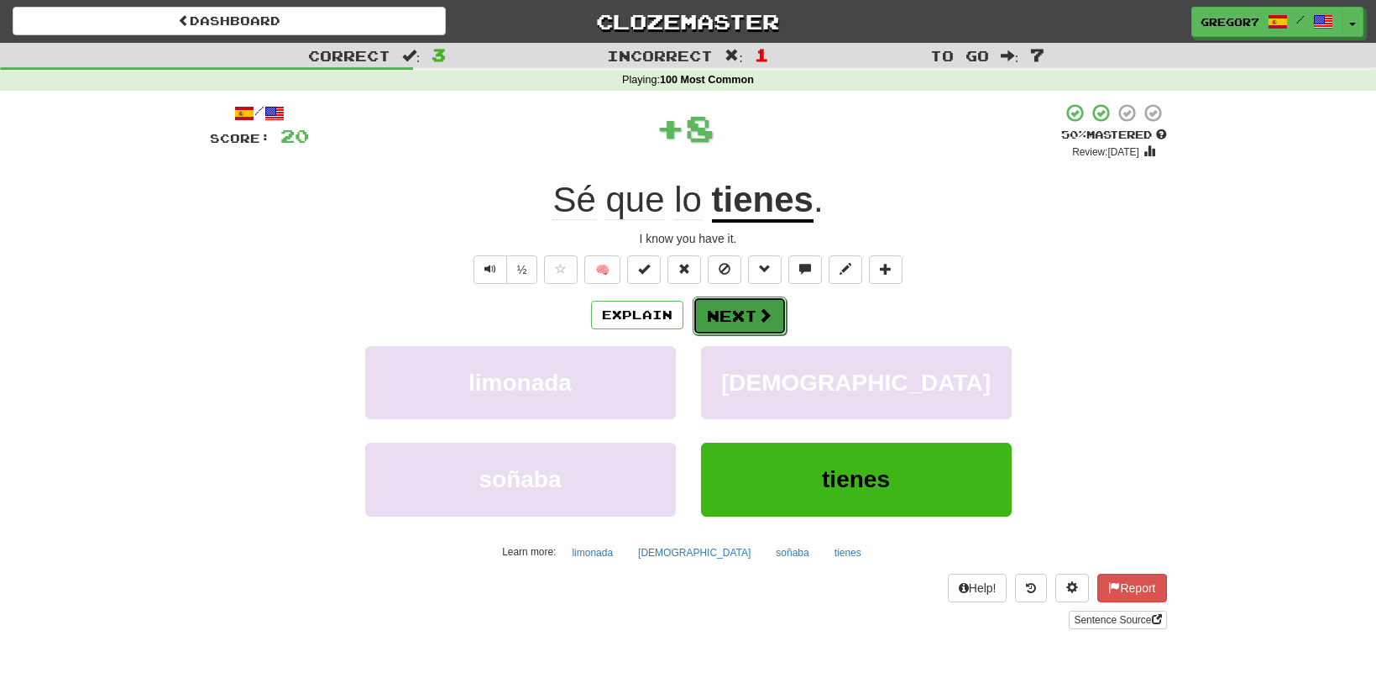
click at [732, 312] on button "Next" at bounding box center [740, 315] width 94 height 39
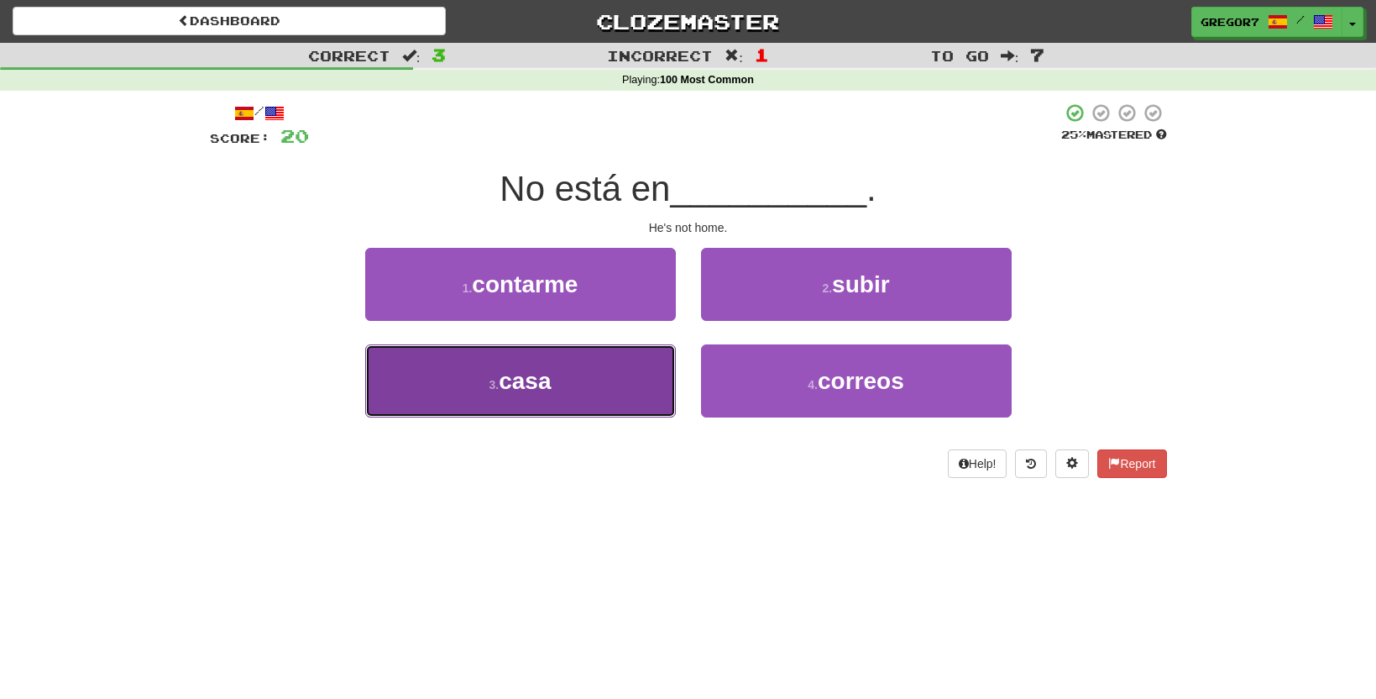
click at [613, 371] on button "3 . casa" at bounding box center [520, 380] width 311 height 73
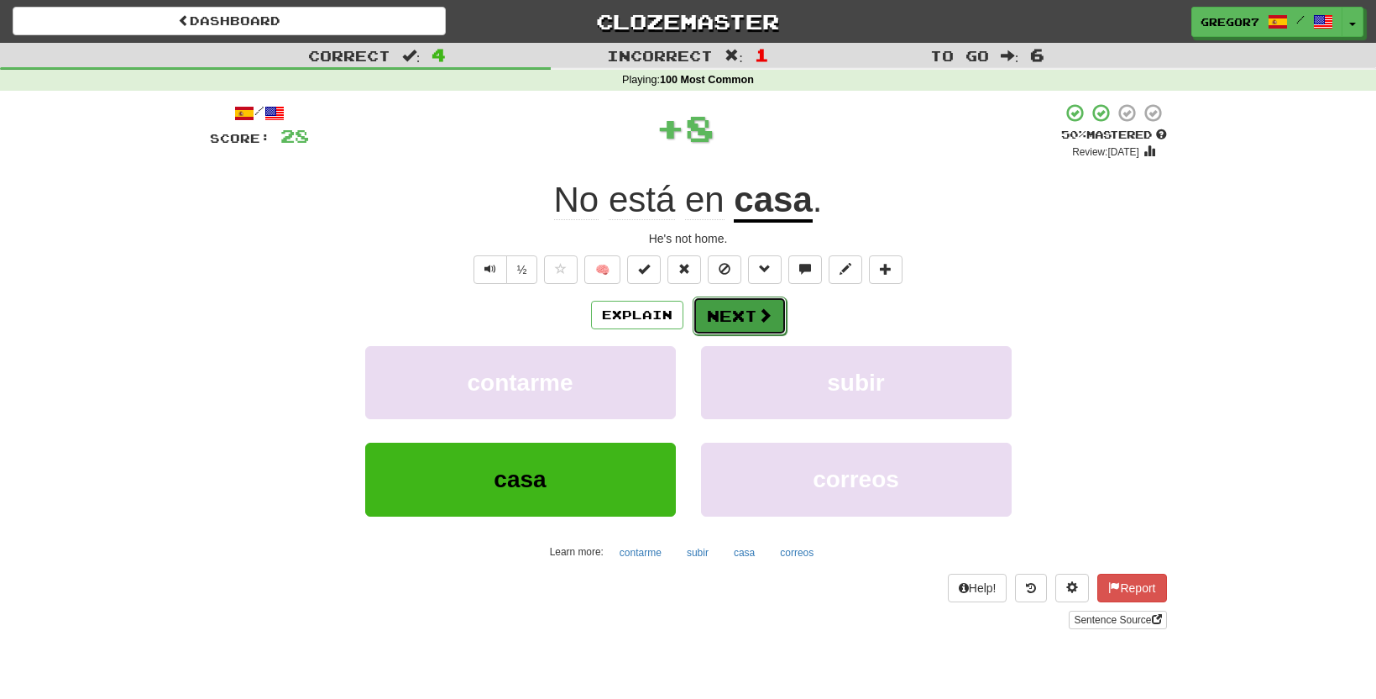
click at [750, 320] on button "Next" at bounding box center [740, 315] width 94 height 39
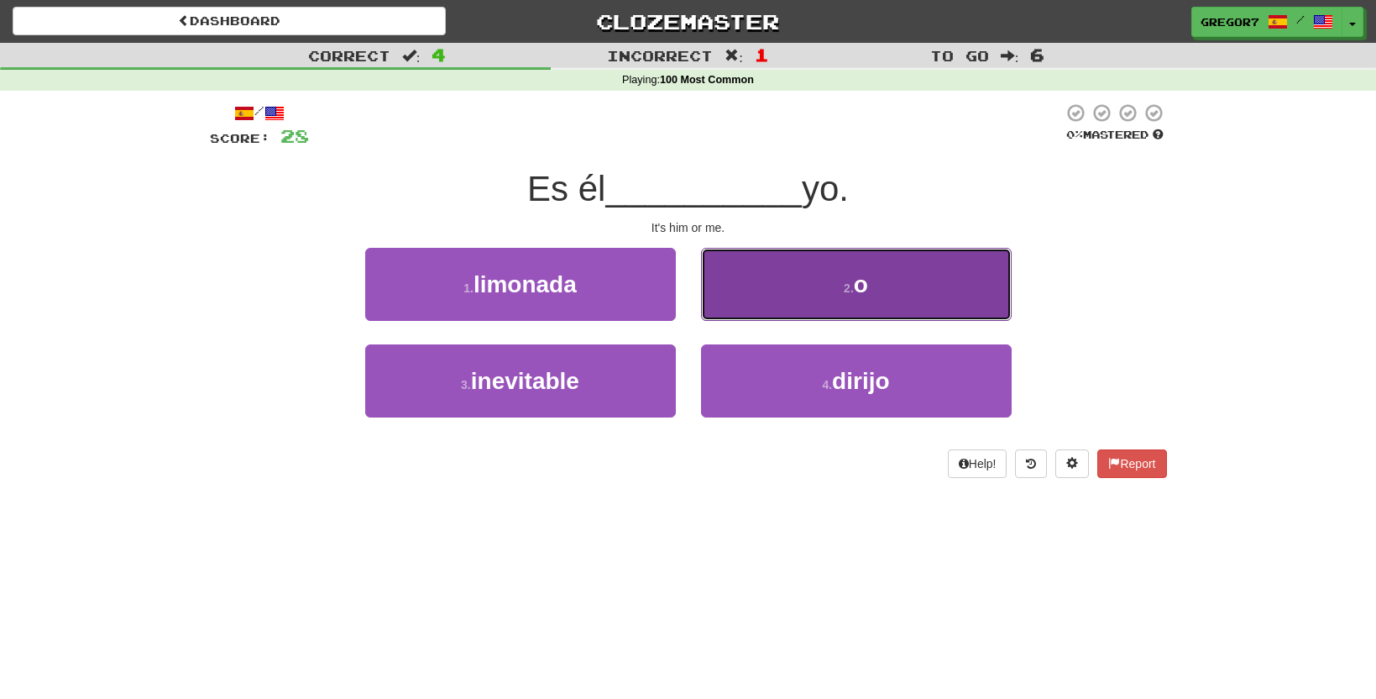
click at [776, 311] on button "2 . o" at bounding box center [856, 284] width 311 height 73
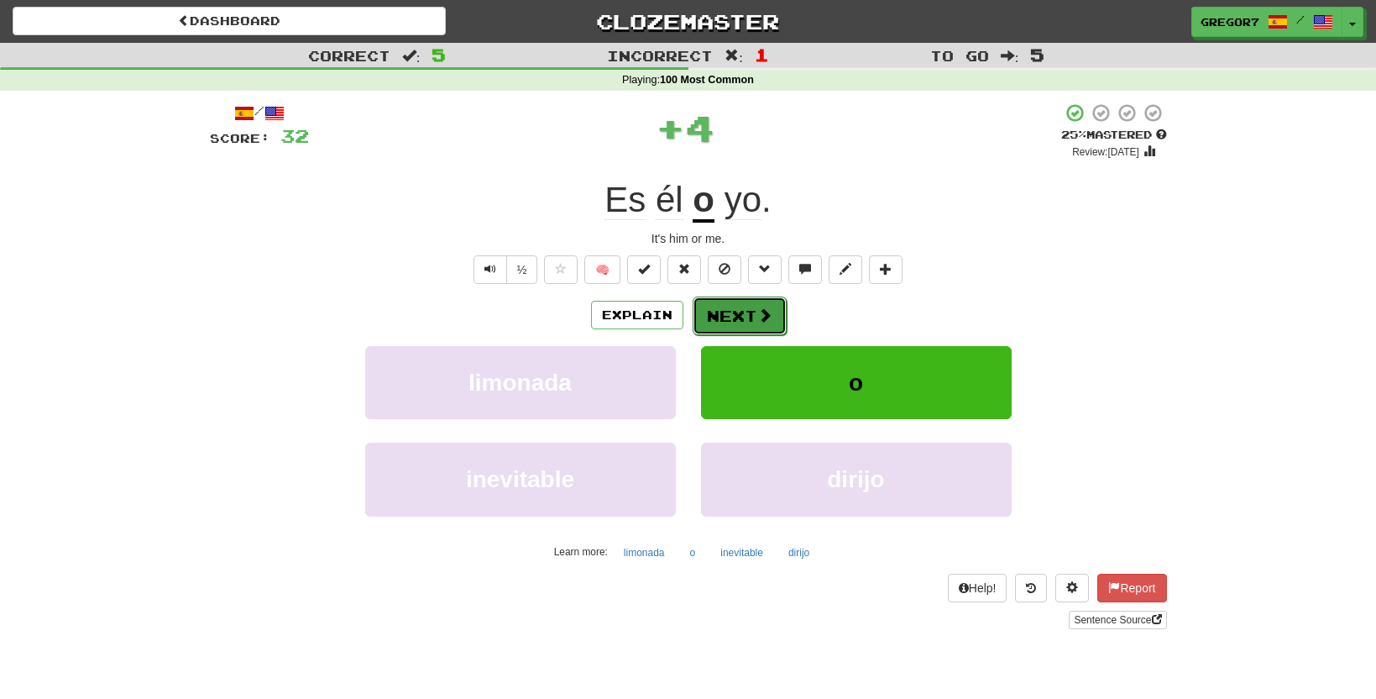
click at [757, 327] on button "Next" at bounding box center [740, 315] width 94 height 39
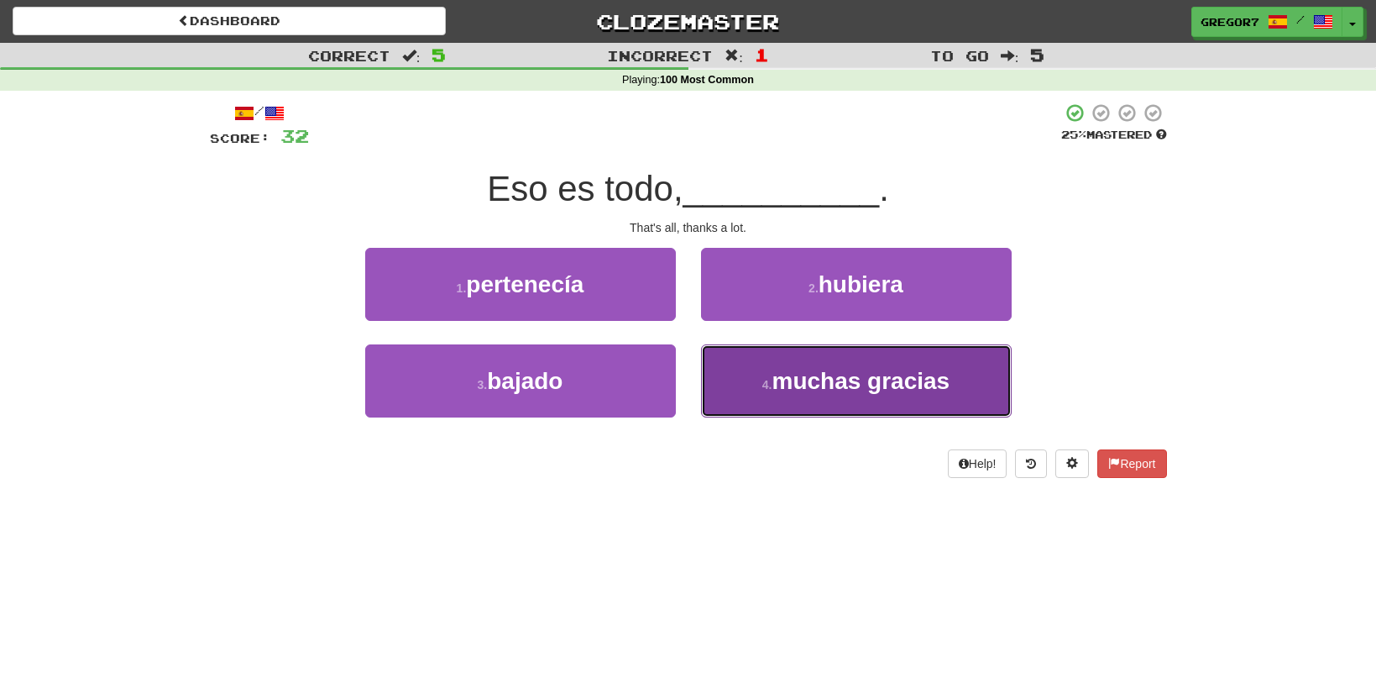
click at [798, 365] on button "4 . muchas gracias" at bounding box center [856, 380] width 311 height 73
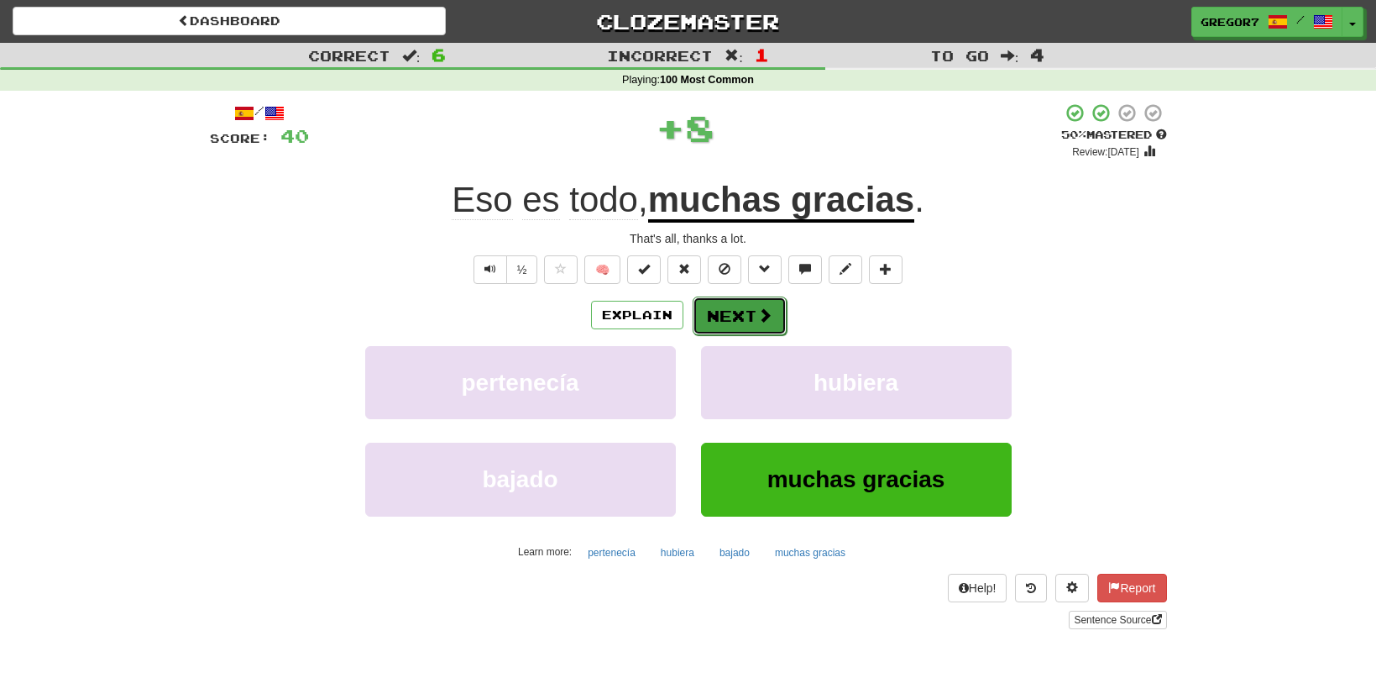
click at [749, 328] on button "Next" at bounding box center [740, 315] width 94 height 39
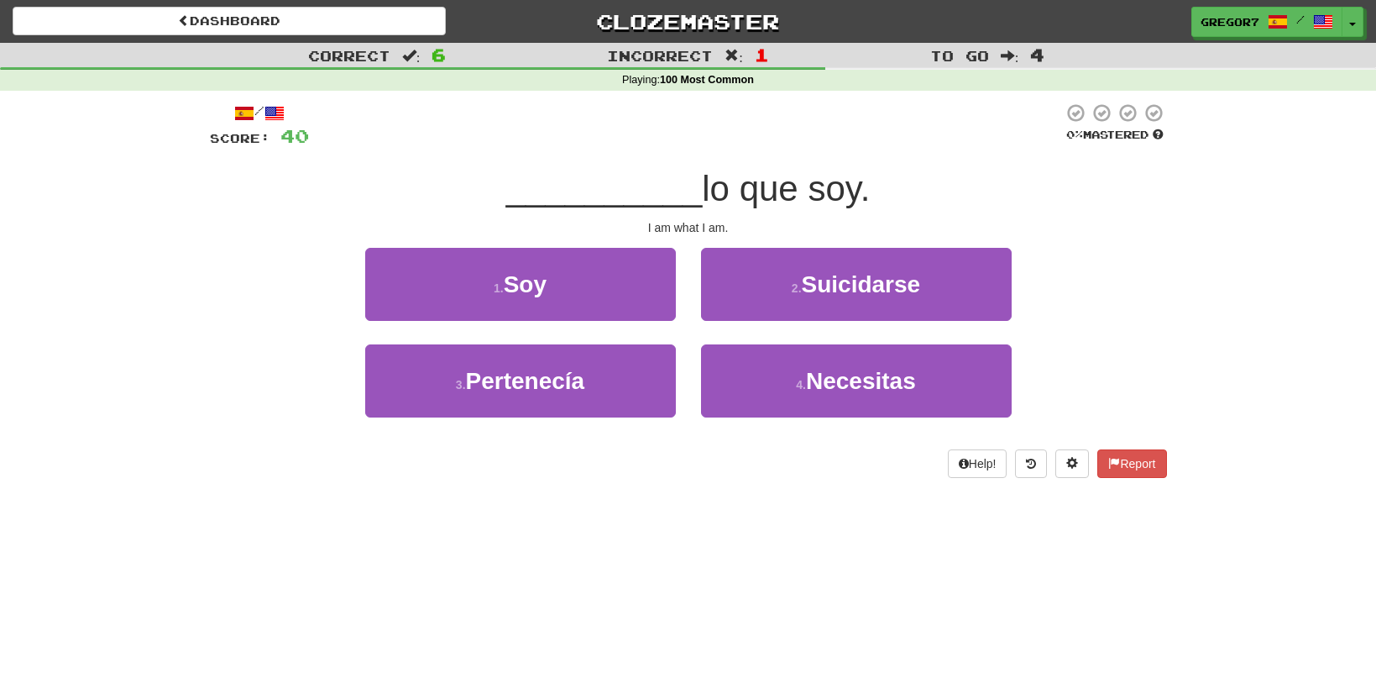
click at [646, 323] on div "1 . Soy" at bounding box center [521, 296] width 336 height 97
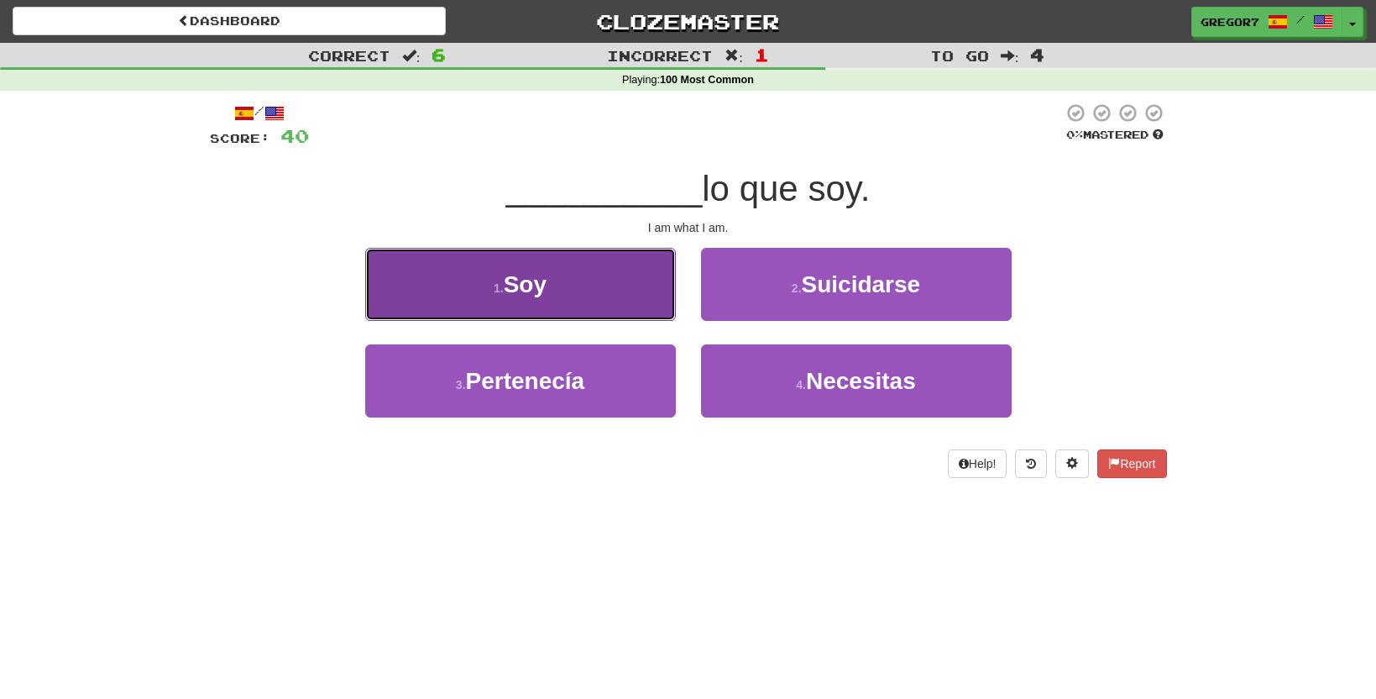
click at [631, 306] on button "1 . Soy" at bounding box center [520, 284] width 311 height 73
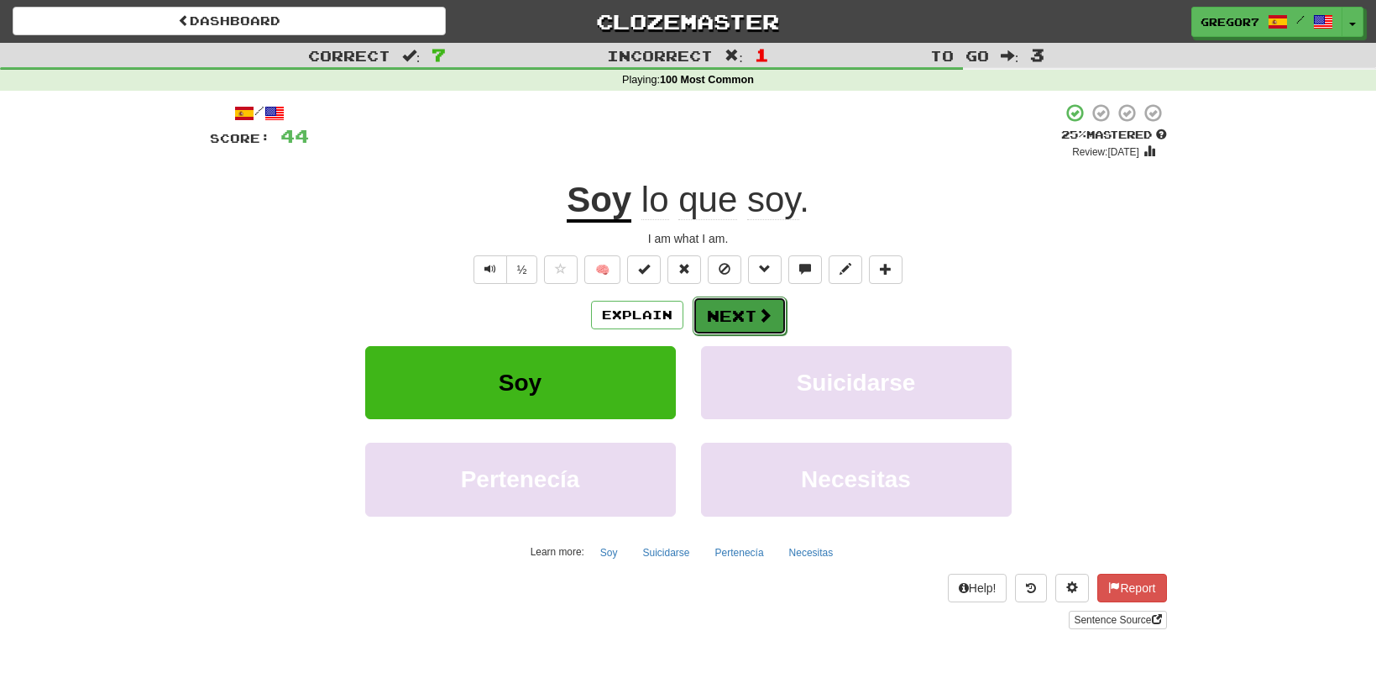
click at [773, 311] on button "Next" at bounding box center [740, 315] width 94 height 39
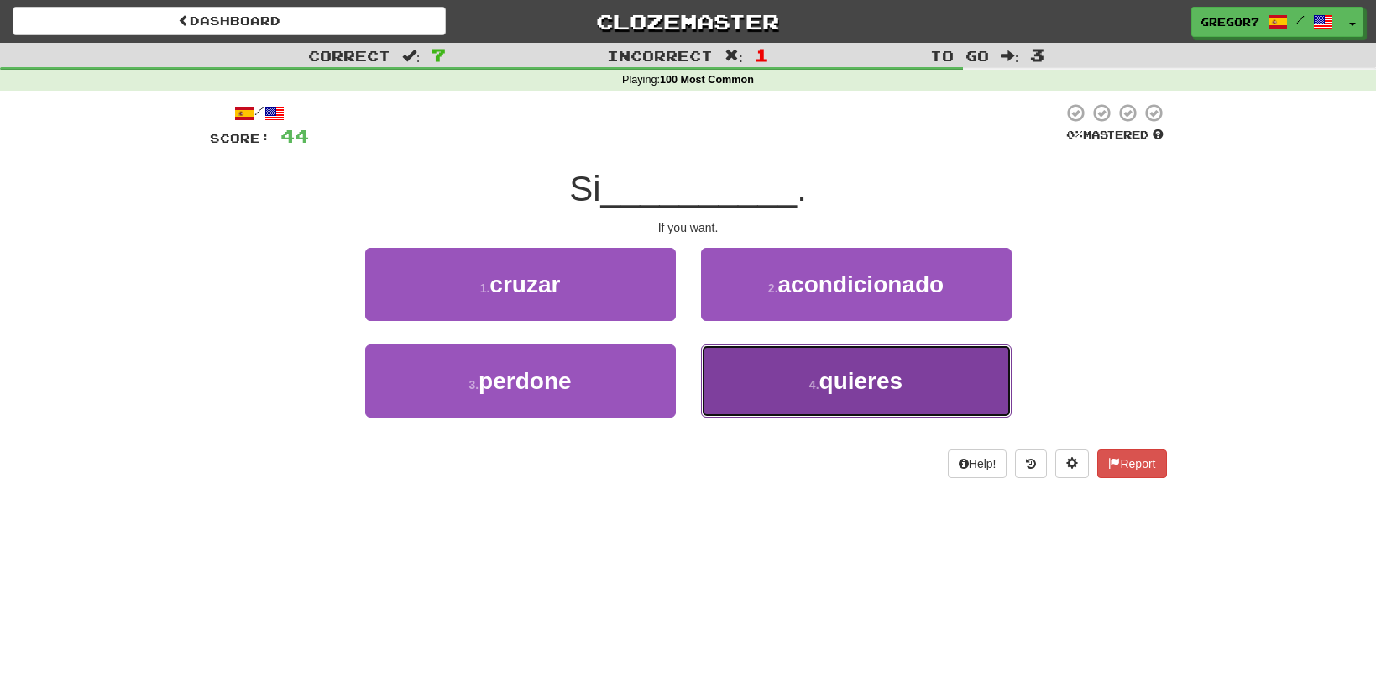
click at [831, 375] on span "quieres" at bounding box center [861, 381] width 84 height 26
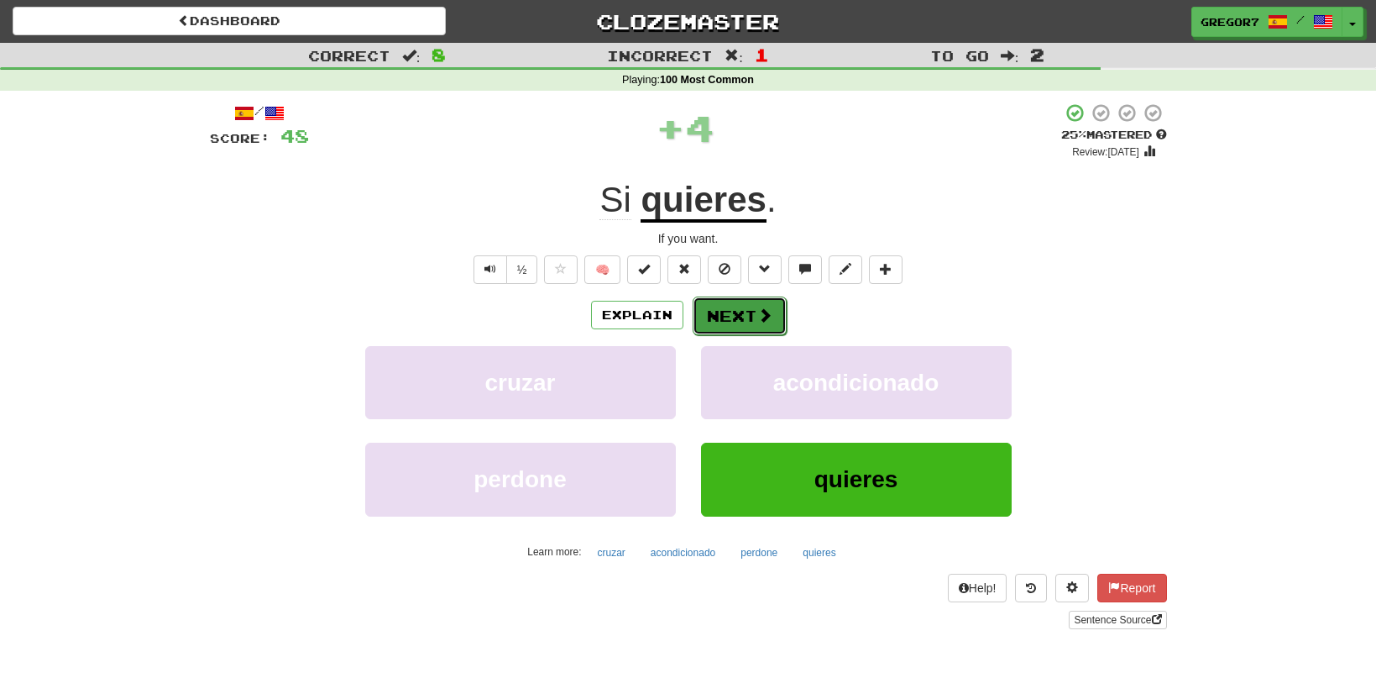
click at [740, 310] on button "Next" at bounding box center [740, 315] width 94 height 39
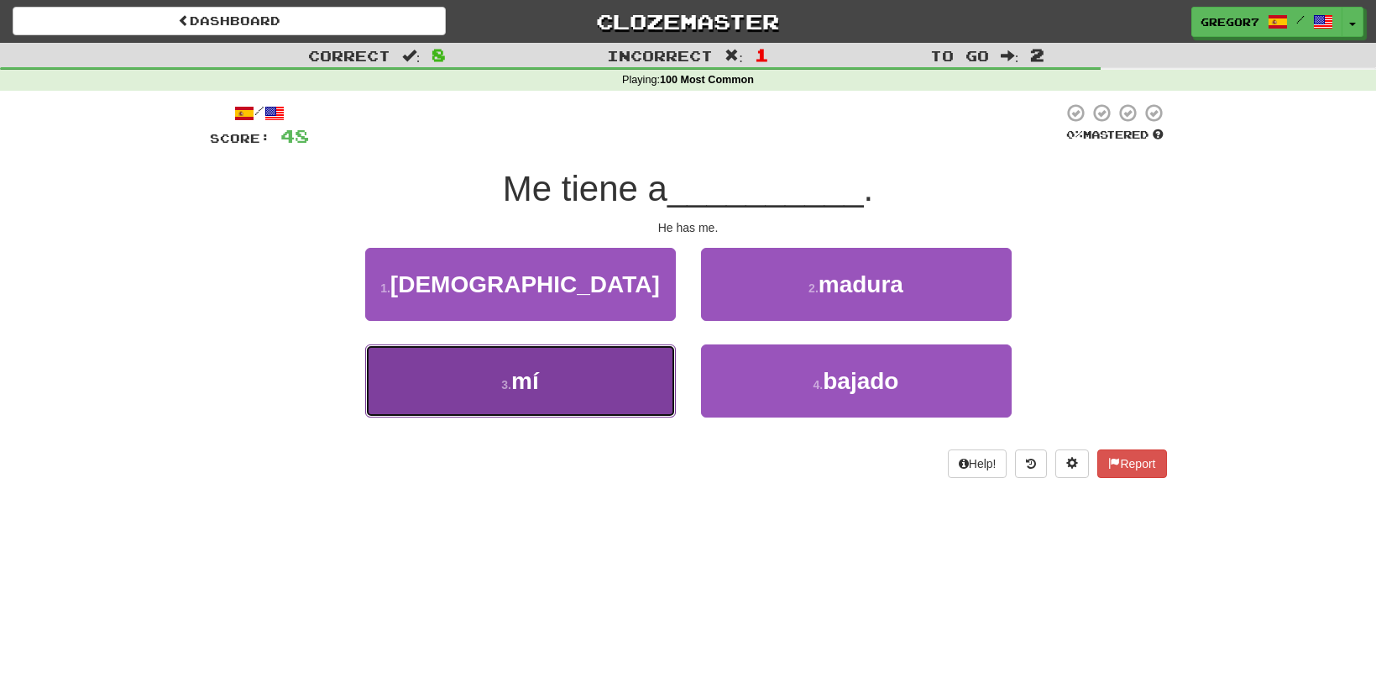
click at [624, 356] on button "3 . mí" at bounding box center [520, 380] width 311 height 73
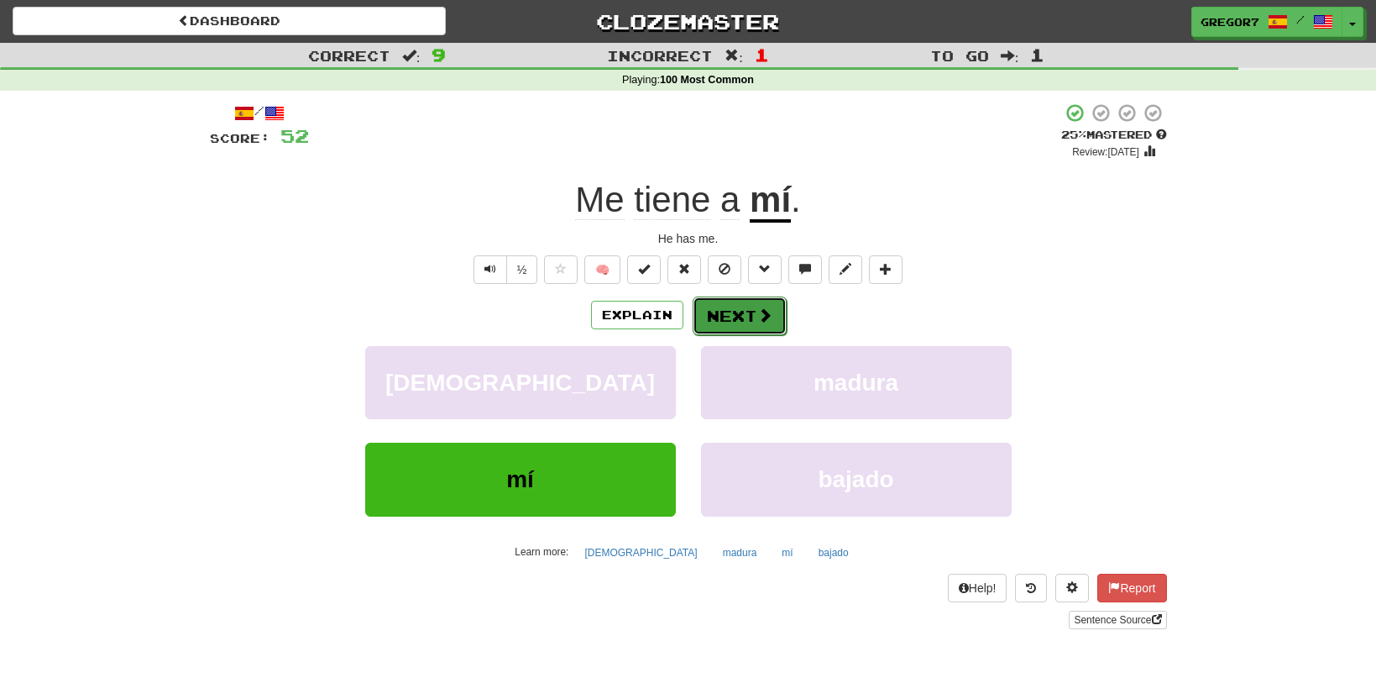
click at [757, 331] on button "Next" at bounding box center [740, 315] width 94 height 39
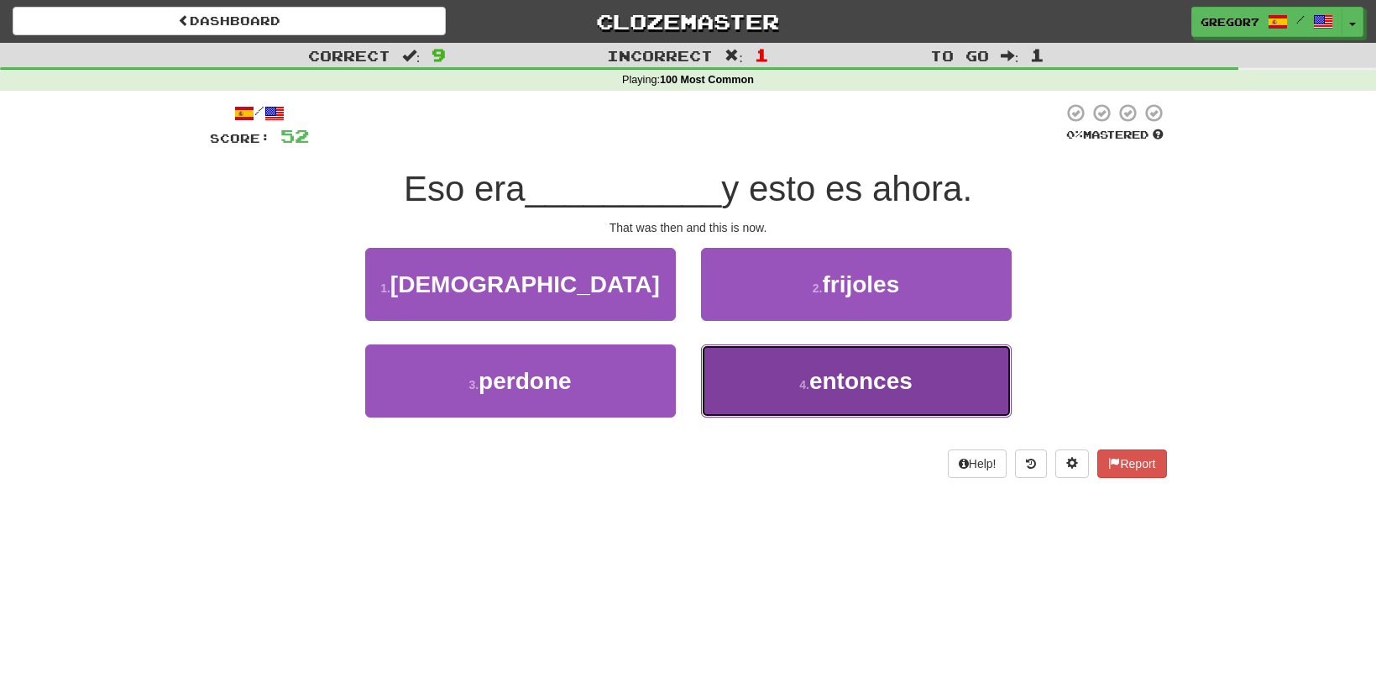
click at [788, 400] on button "4 . entonces" at bounding box center [856, 380] width 311 height 73
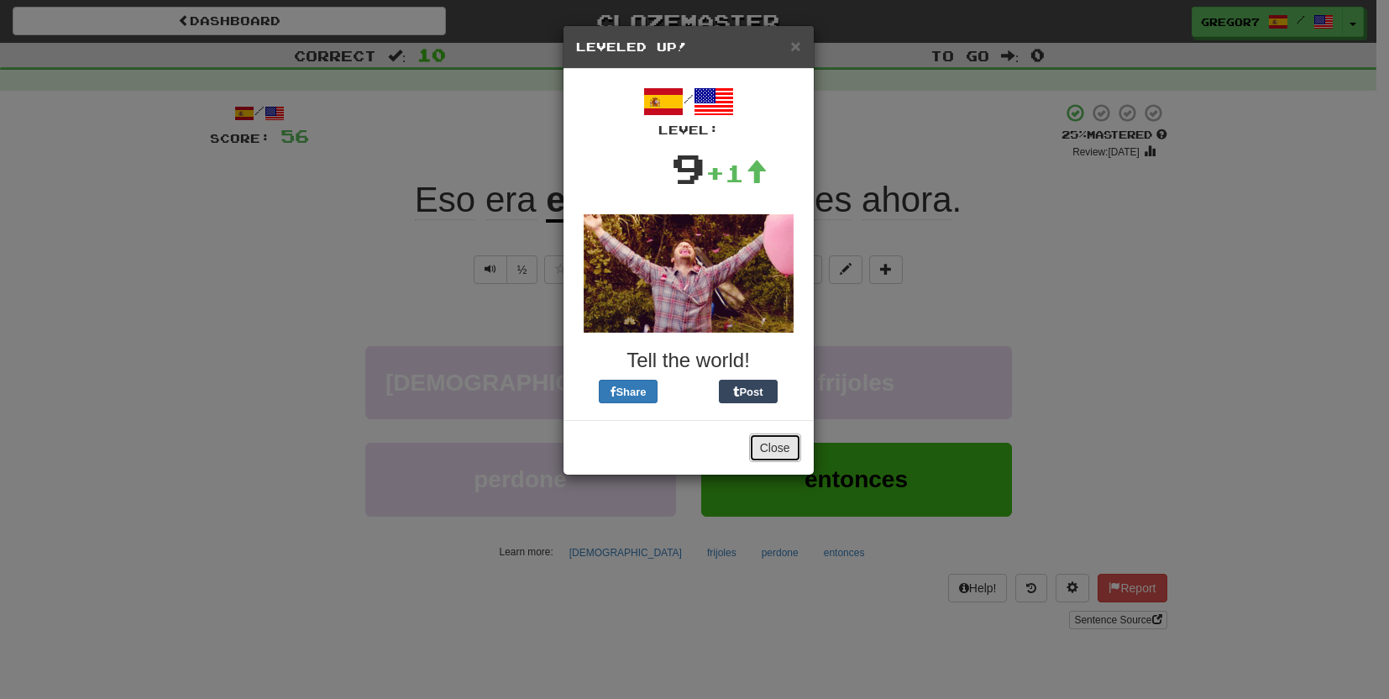
click at [787, 437] on button "Close" at bounding box center [775, 447] width 52 height 29
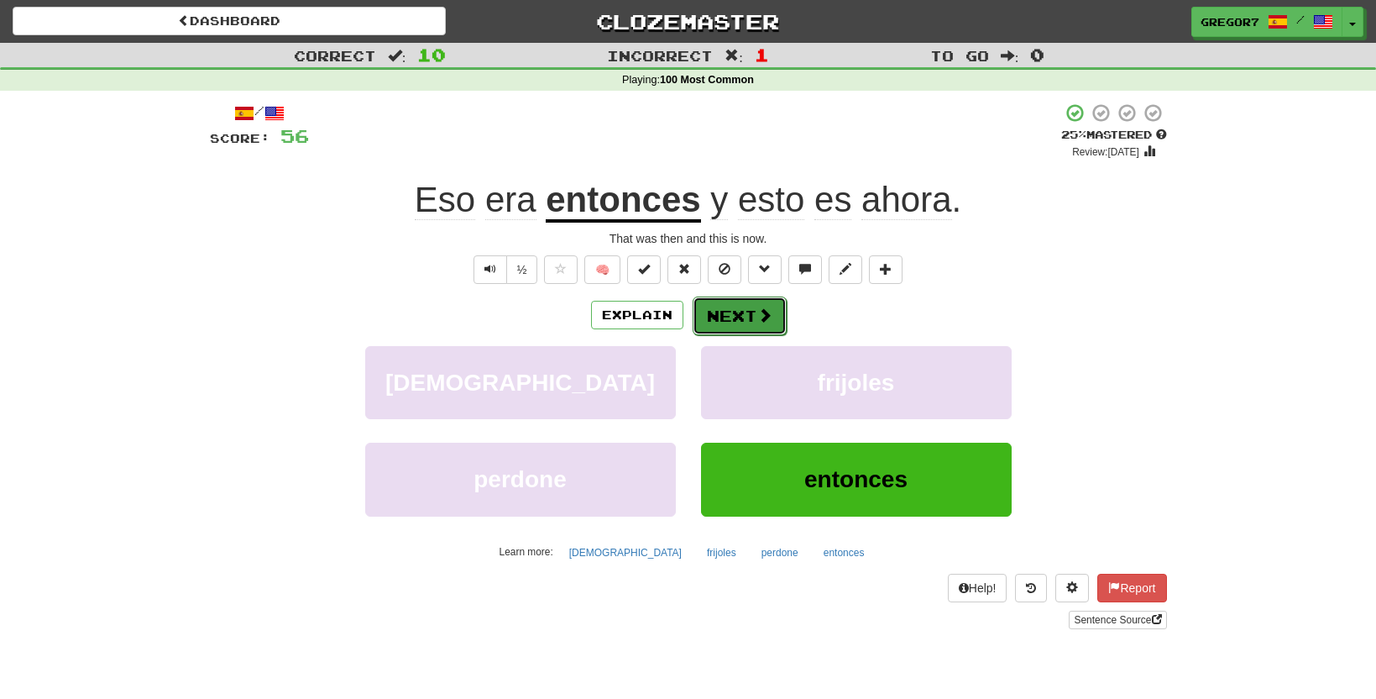
click at [769, 327] on button "Next" at bounding box center [740, 315] width 94 height 39
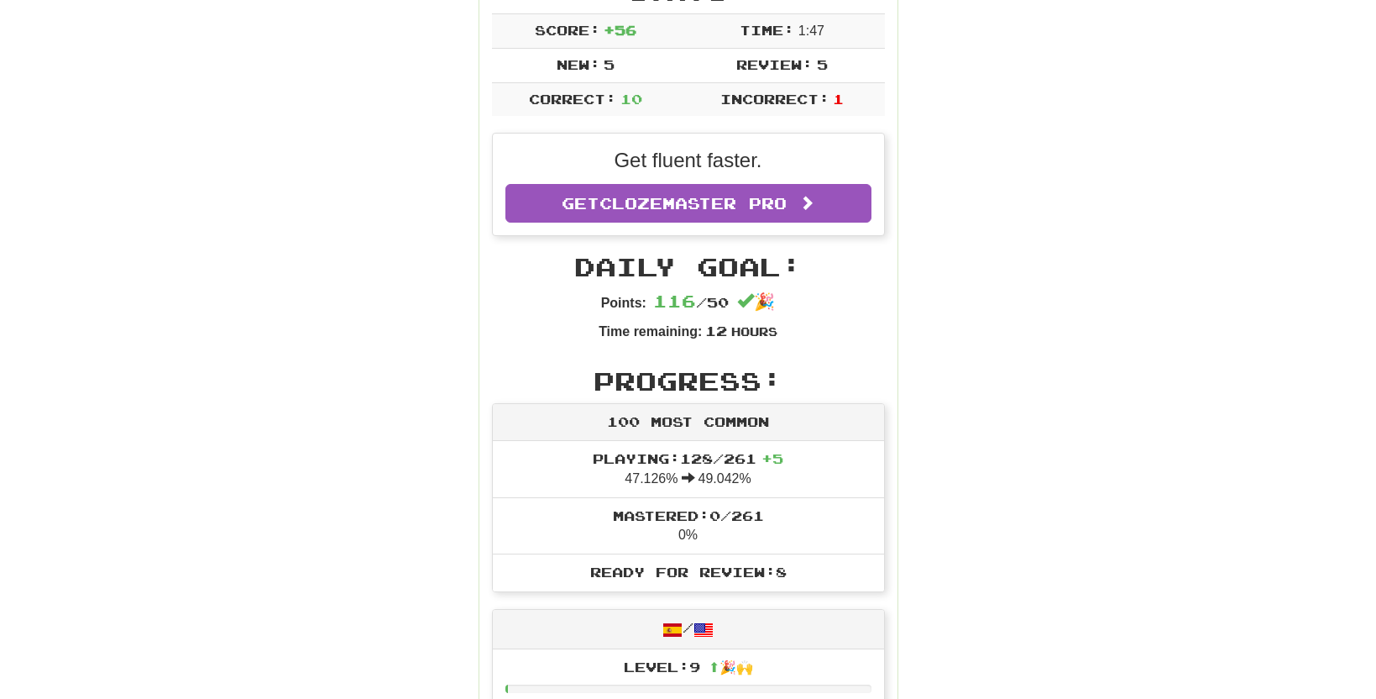
scroll to position [175, 0]
